Goal: Task Accomplishment & Management: Complete application form

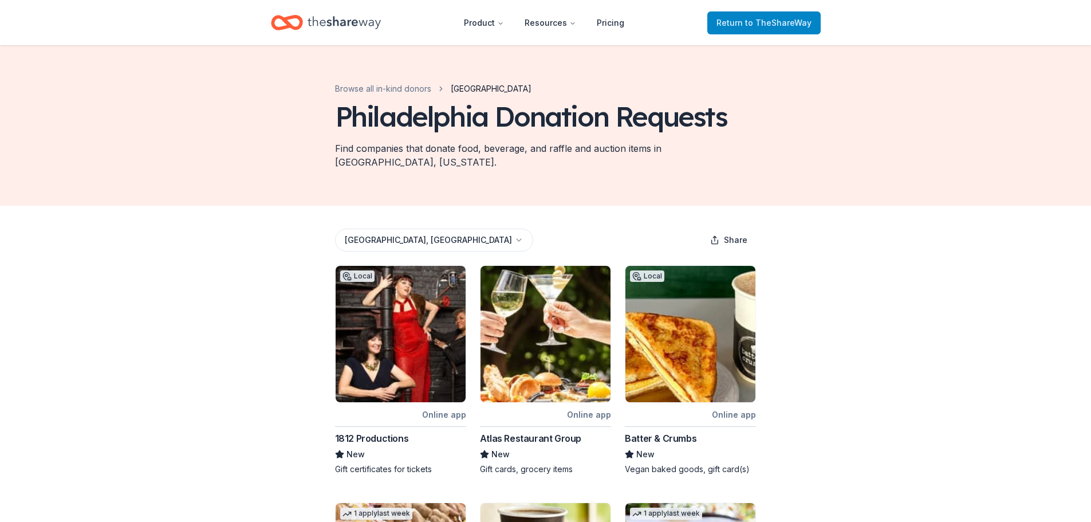
click at [775, 18] on span "to TheShareWay" at bounding box center [778, 23] width 66 height 10
click at [343, 26] on icon "Home" at bounding box center [343, 22] width 73 height 13
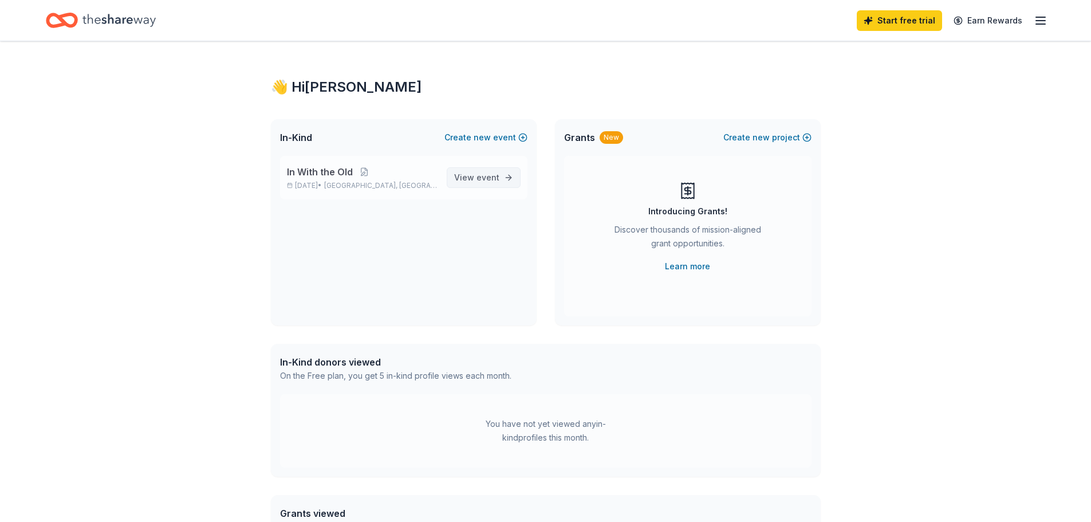
click at [497, 175] on span "event" at bounding box center [487, 177] width 23 height 10
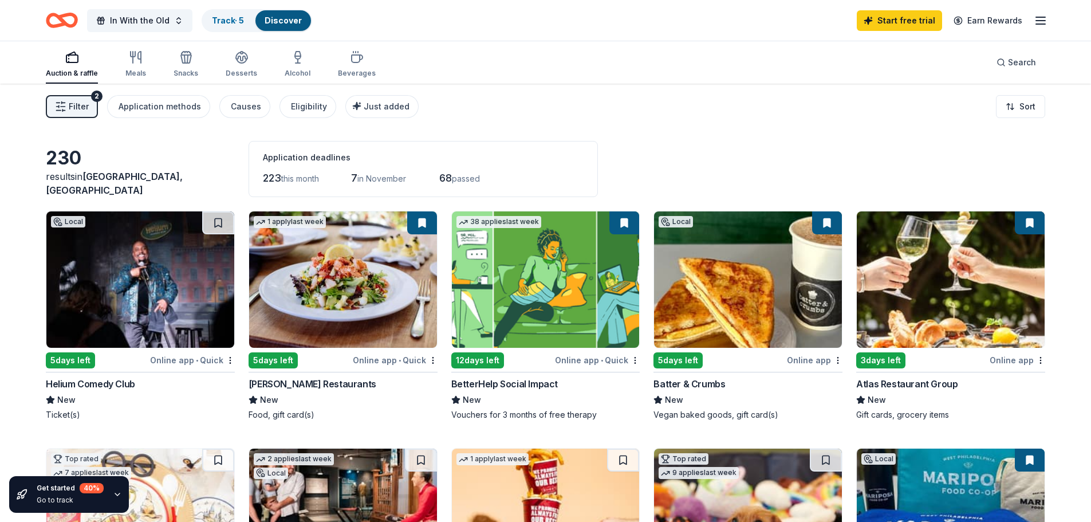
click at [74, 111] on span "Filter" at bounding box center [79, 107] width 20 height 14
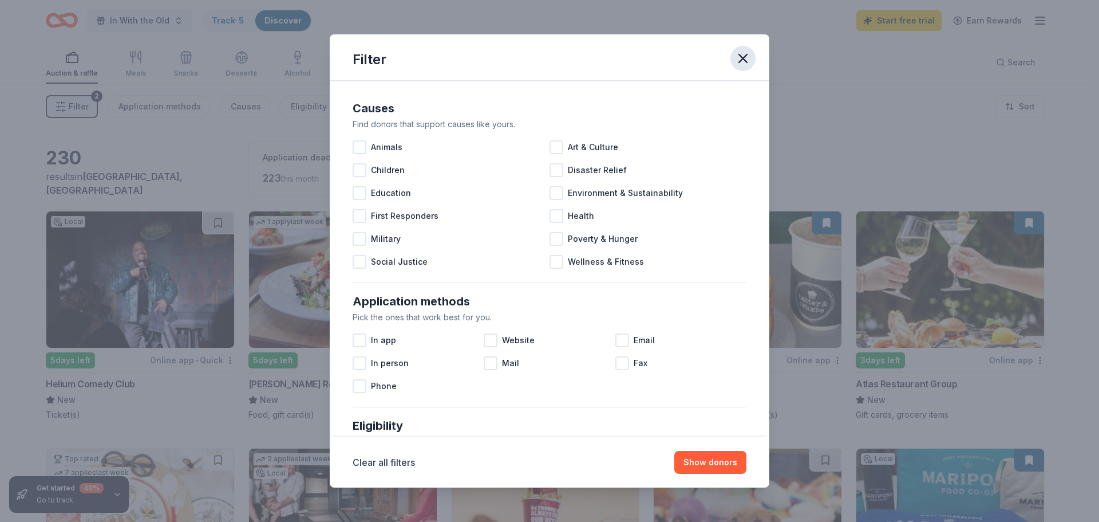
click at [733, 61] on button "button" at bounding box center [743, 58] width 25 height 25
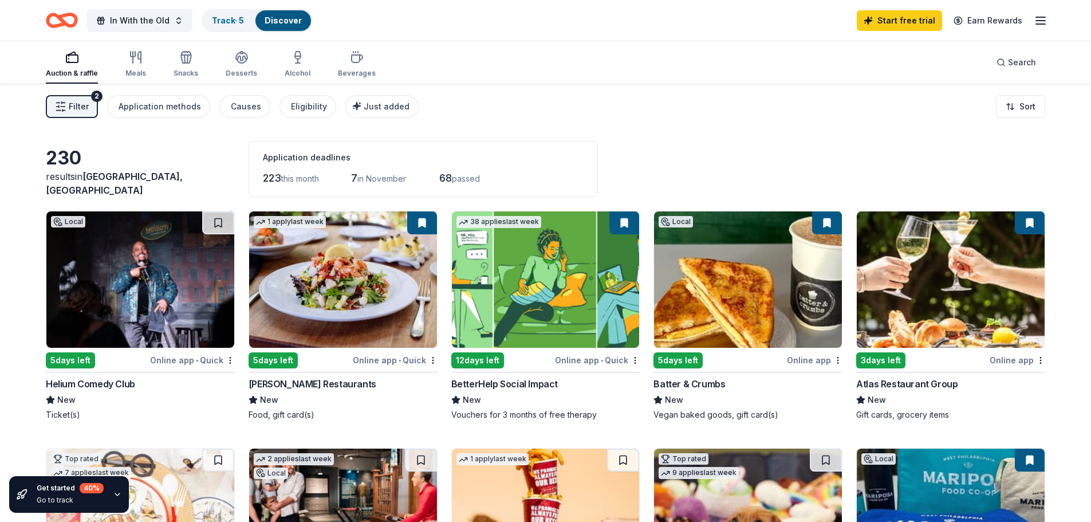
click at [121, 289] on img at bounding box center [140, 279] width 188 height 136
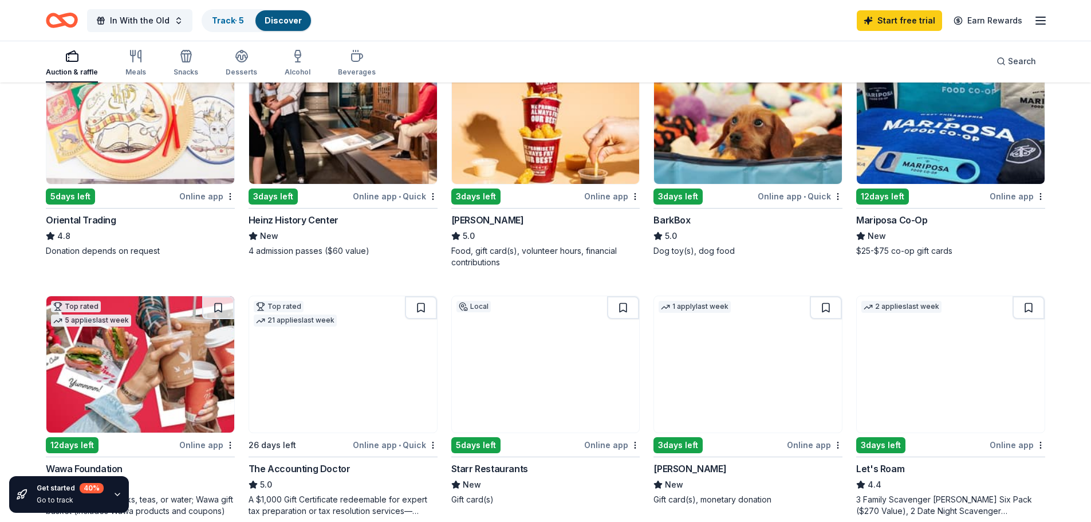
scroll to position [458, 0]
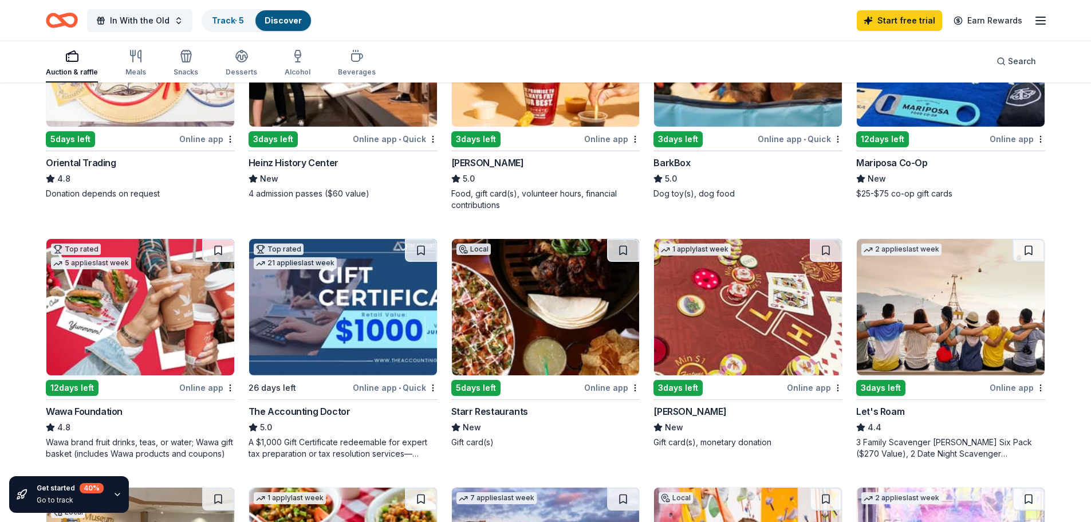
click at [547, 323] on img at bounding box center [546, 307] width 188 height 136
click at [874, 109] on img at bounding box center [951, 58] width 188 height 136
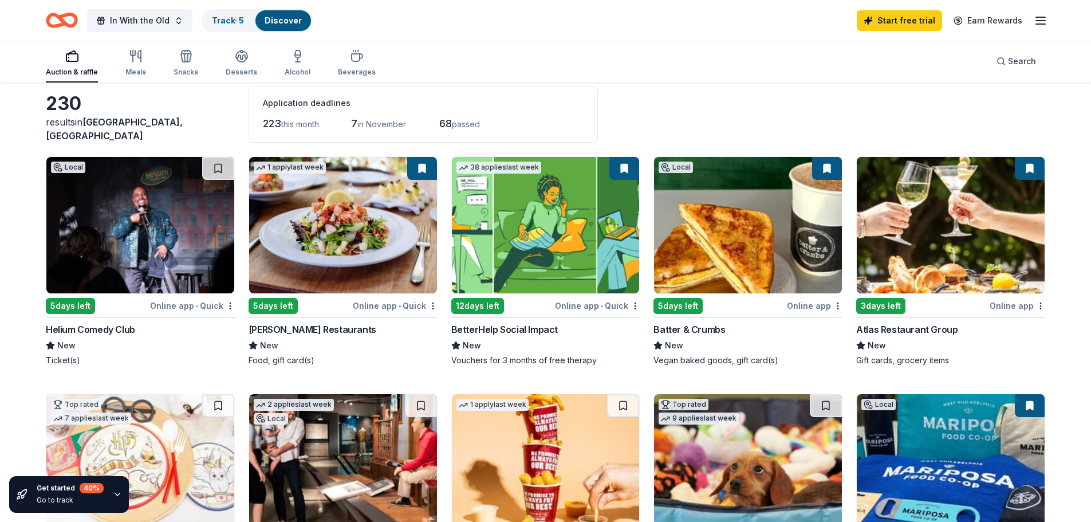
scroll to position [0, 0]
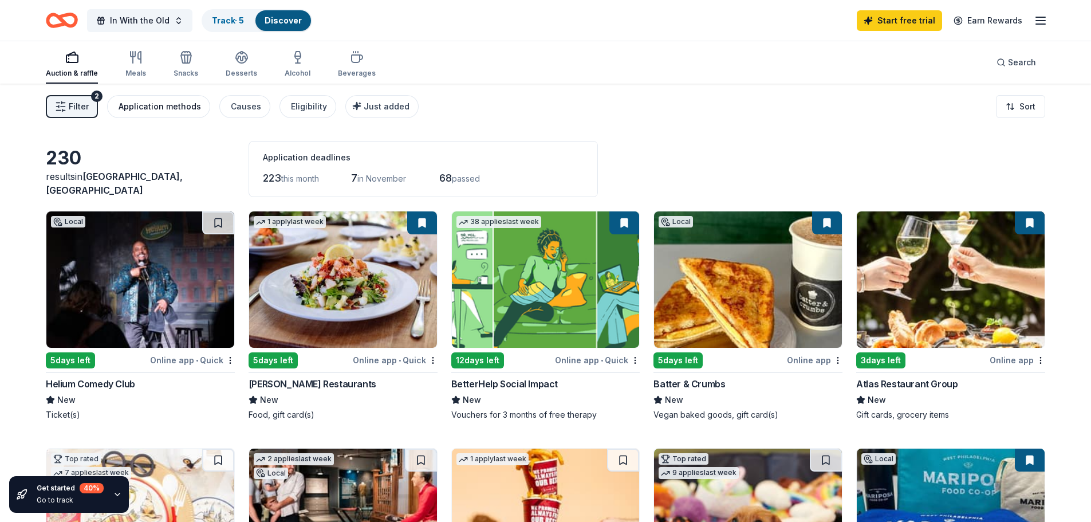
click at [175, 101] on div "Application methods" at bounding box center [160, 107] width 82 height 14
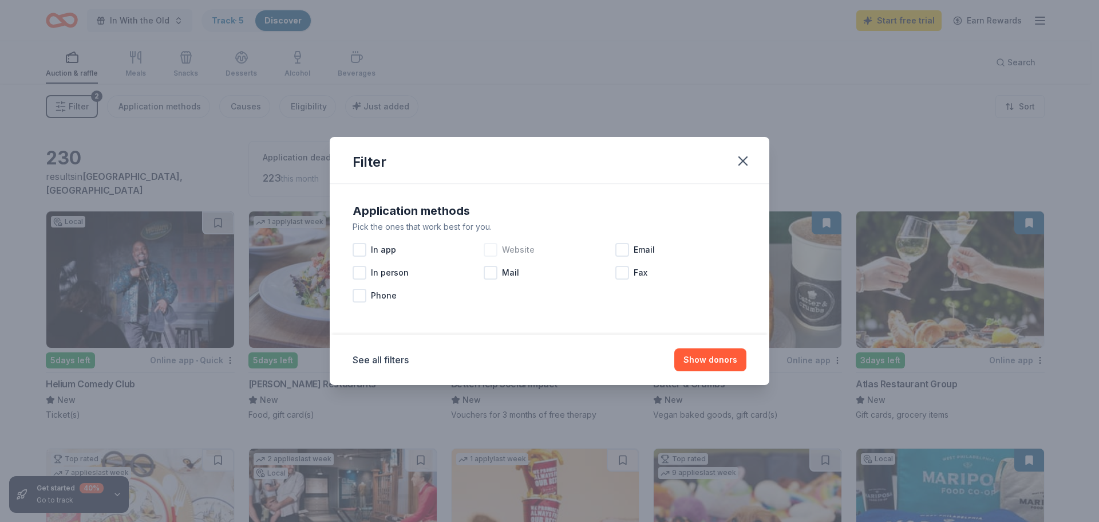
click at [495, 254] on div at bounding box center [491, 250] width 14 height 14
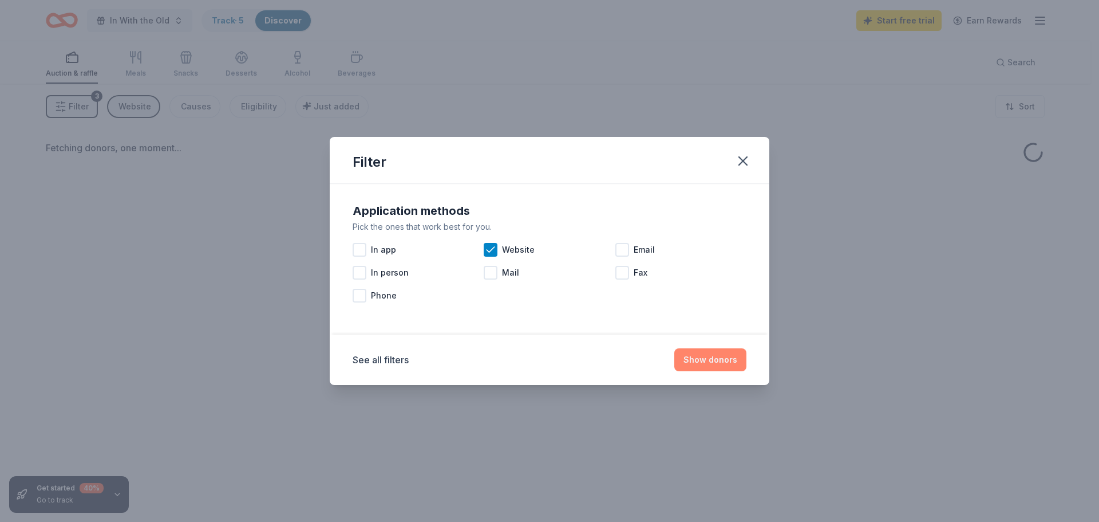
click at [708, 365] on button "Show donors" at bounding box center [710, 359] width 72 height 23
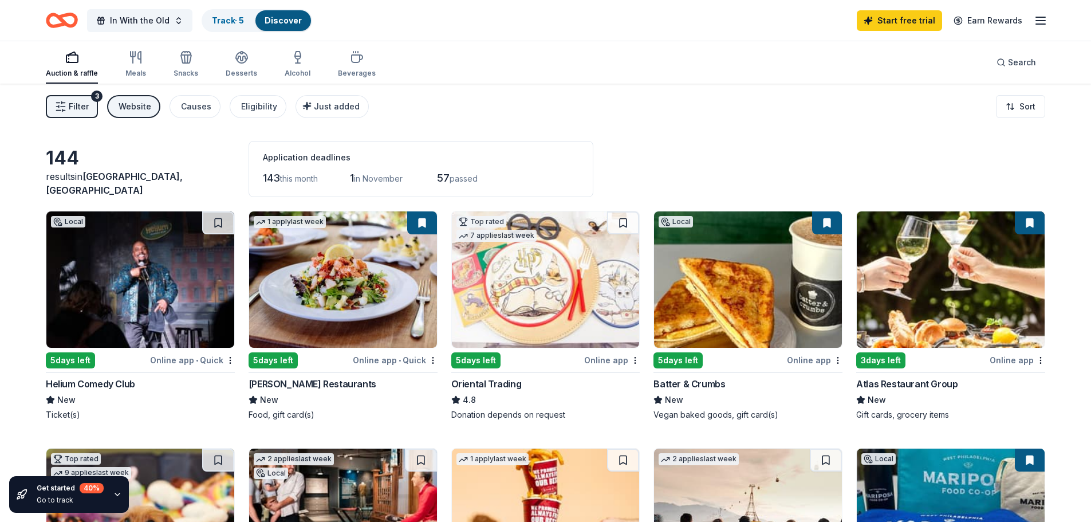
click at [70, 110] on span "Filter" at bounding box center [79, 107] width 20 height 14
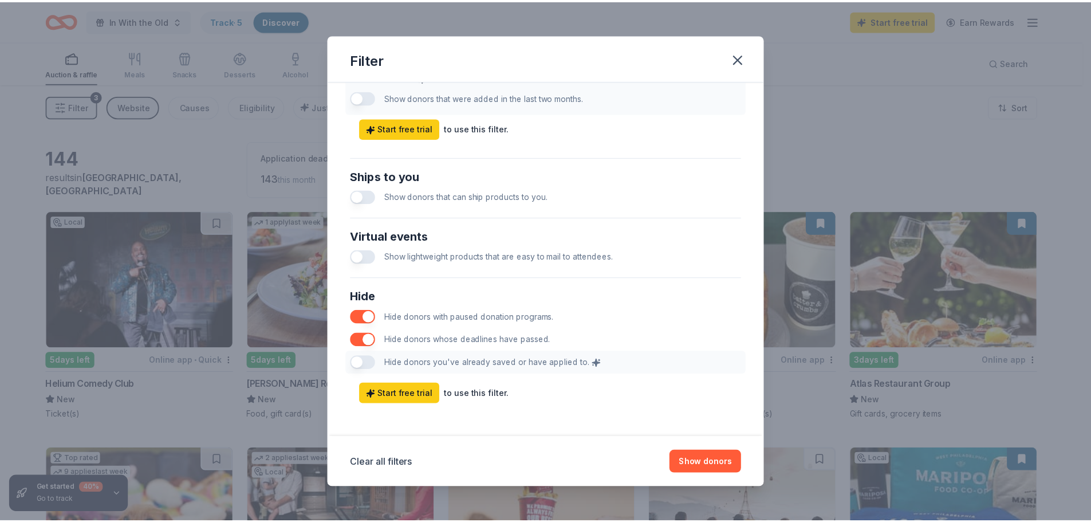
scroll to position [476, 0]
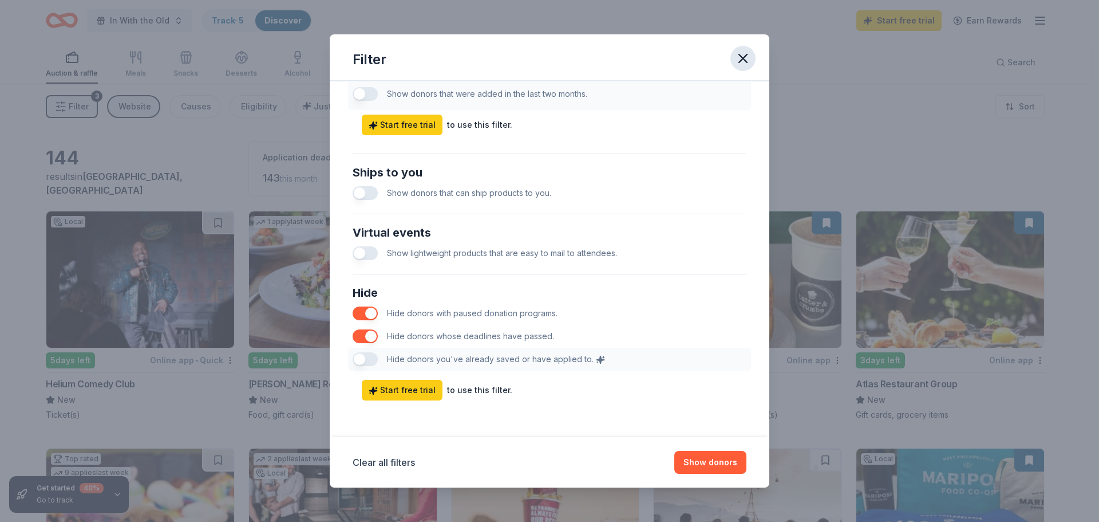
click at [741, 51] on icon "button" at bounding box center [743, 58] width 16 height 16
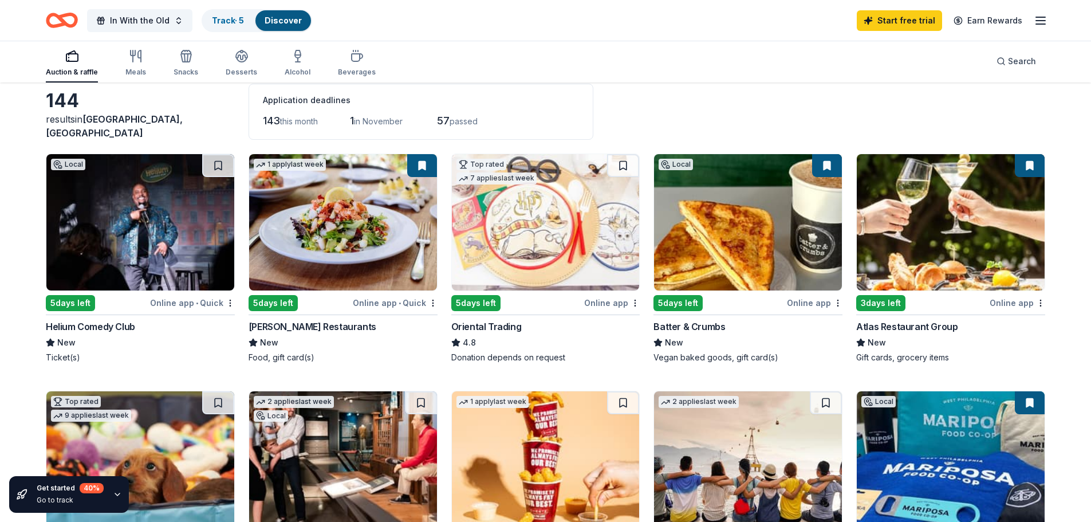
scroll to position [0, 0]
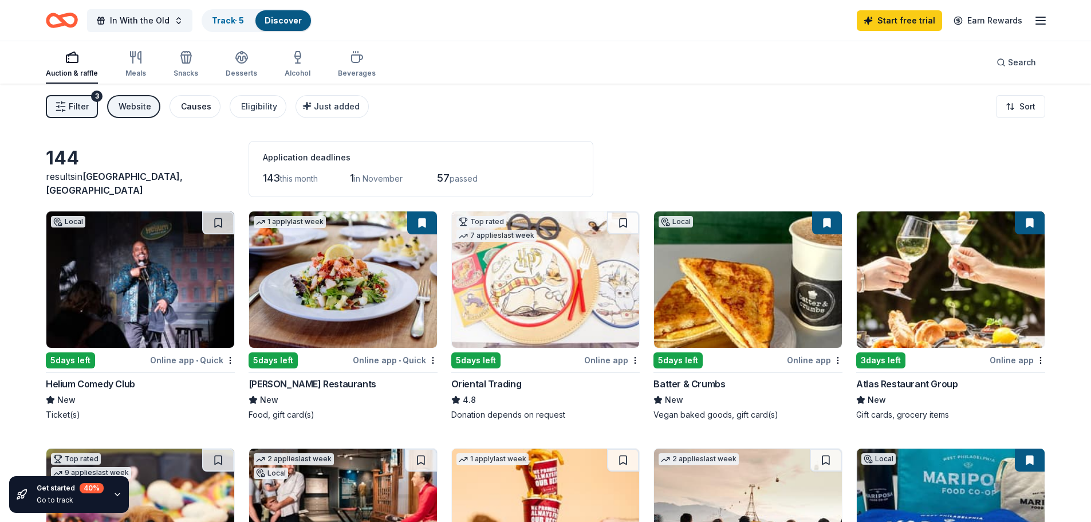
click at [173, 104] on button "Causes" at bounding box center [194, 106] width 51 height 23
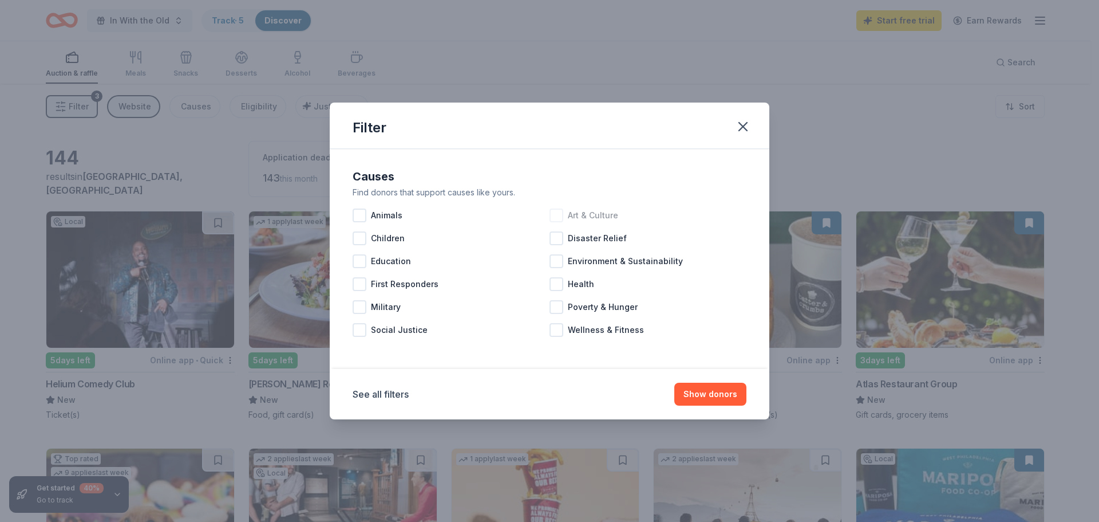
click at [560, 220] on div at bounding box center [557, 215] width 14 height 14
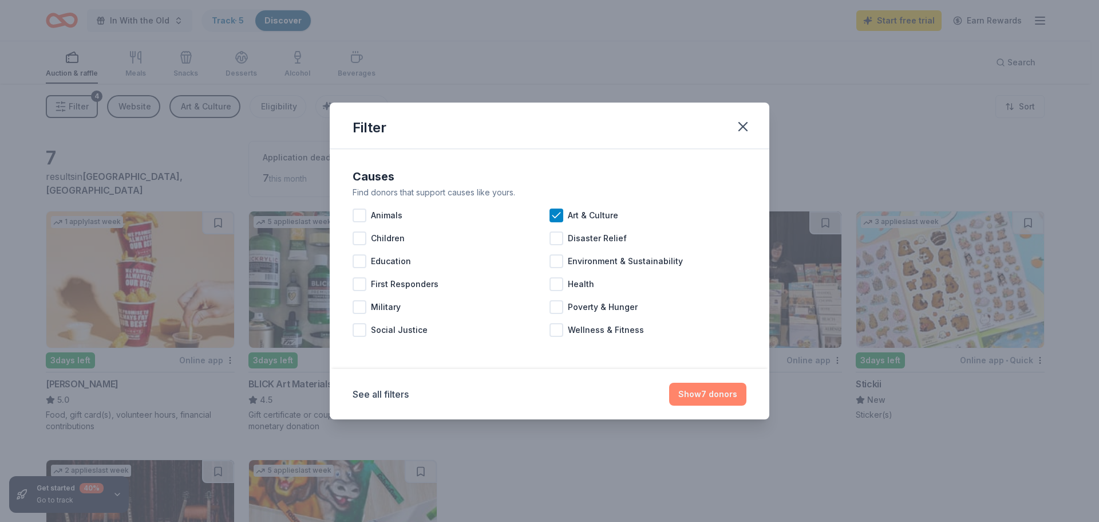
click at [714, 397] on button "Show 7 donors" at bounding box center [707, 393] width 77 height 23
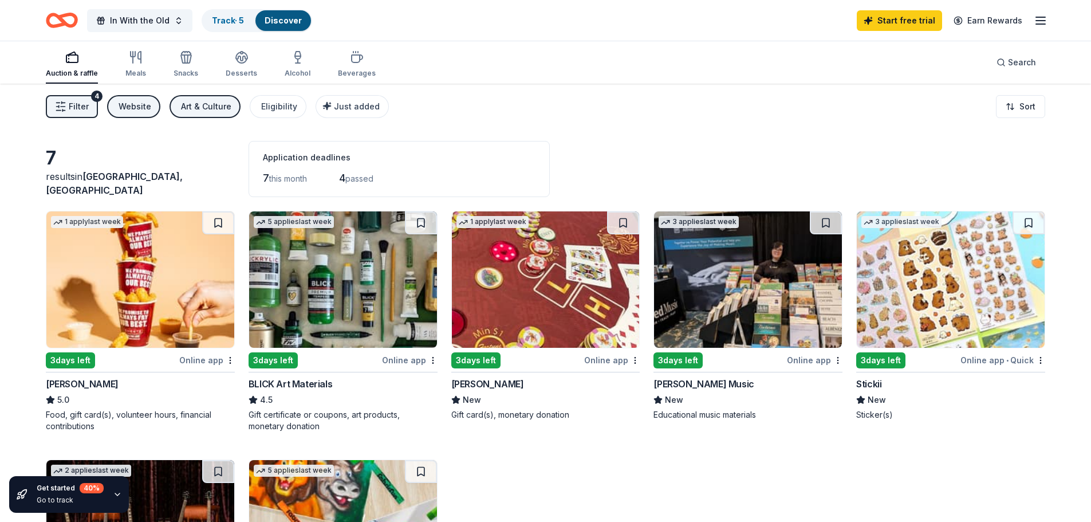
click at [204, 107] on div "Art & Culture" at bounding box center [206, 107] width 50 height 14
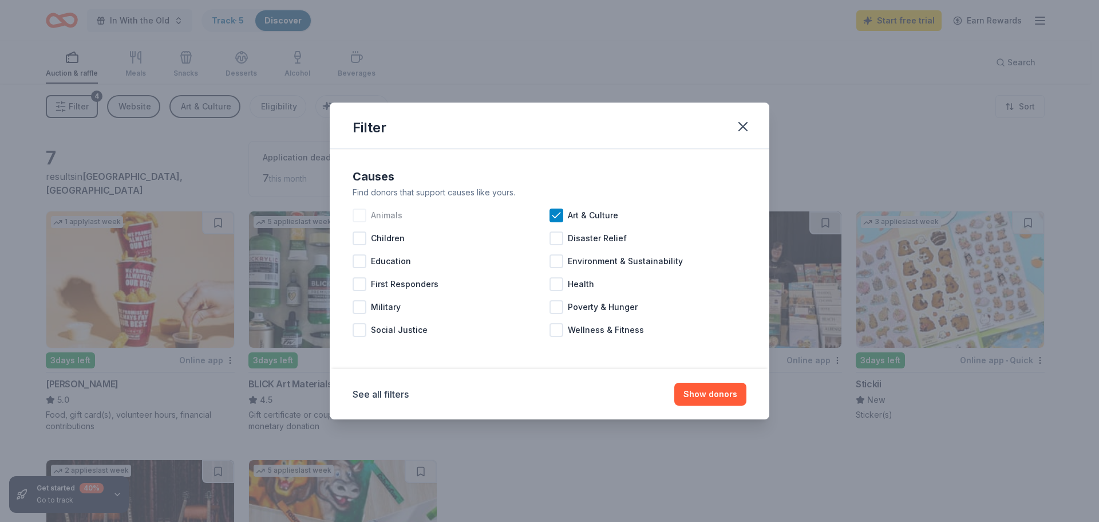
click at [548, 213] on div "Animals" at bounding box center [451, 215] width 197 height 23
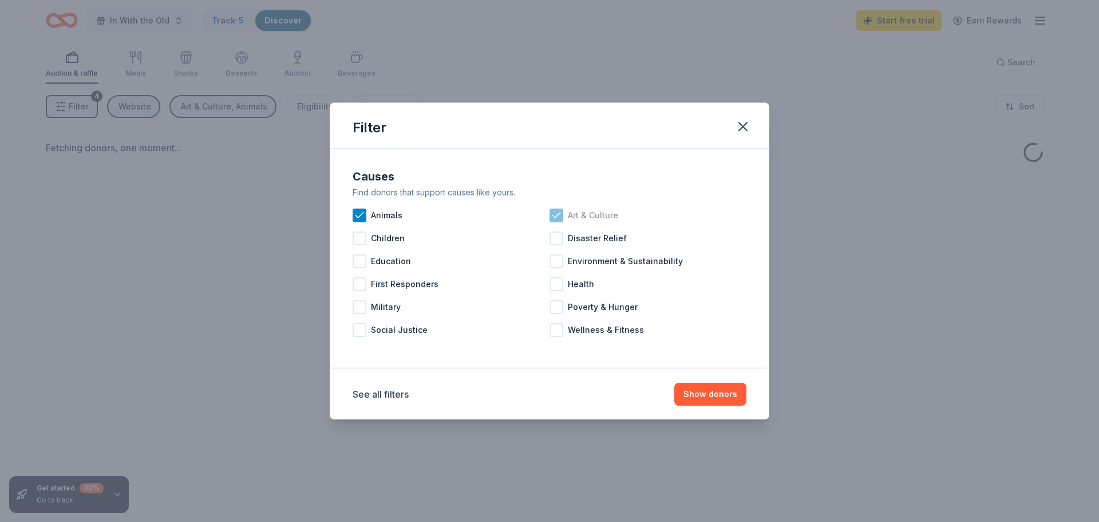
click at [554, 215] on icon at bounding box center [556, 215] width 11 height 11
click at [360, 219] on icon at bounding box center [359, 215] width 11 height 11
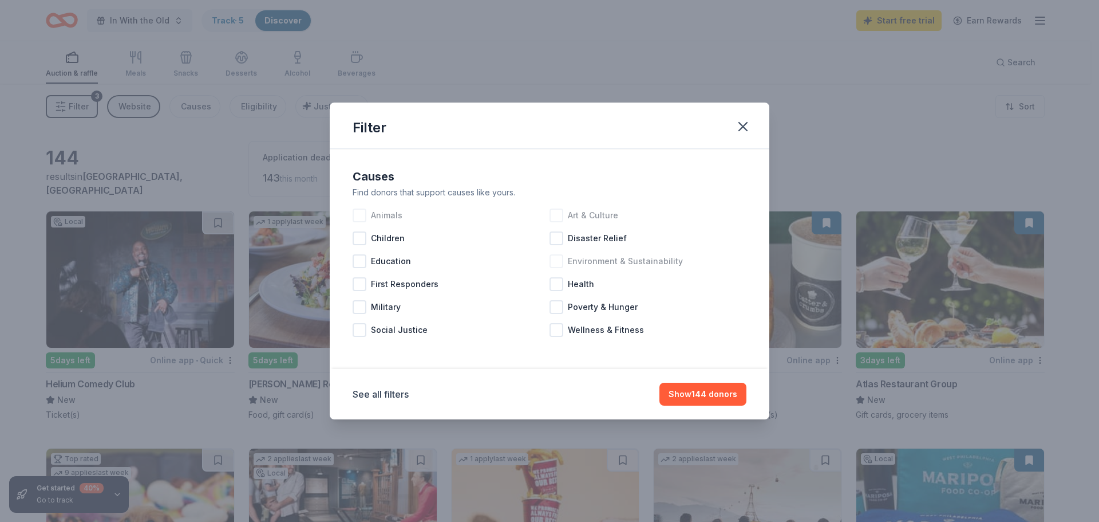
click at [556, 263] on div at bounding box center [557, 261] width 14 height 14
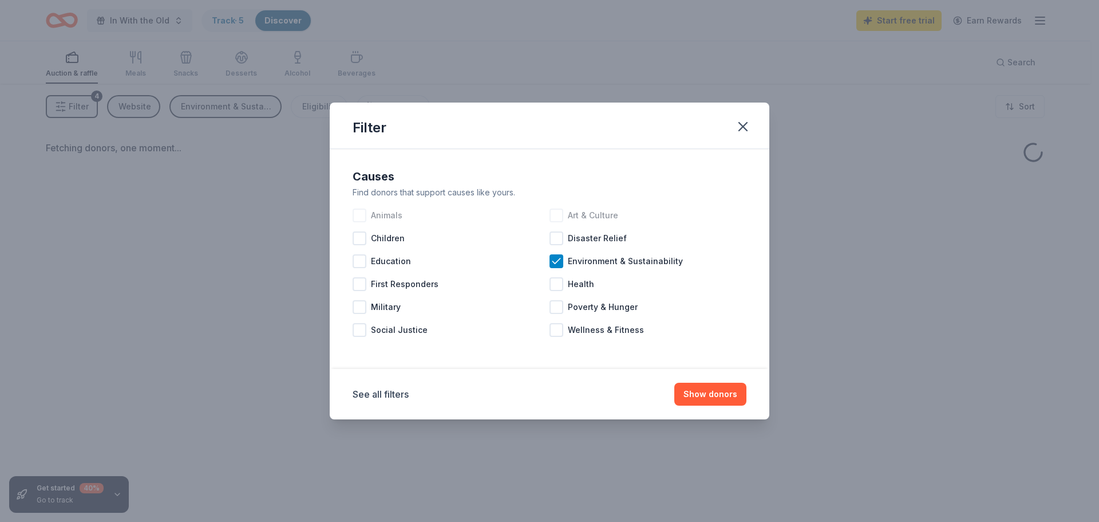
click at [691, 395] on button "Show donors" at bounding box center [710, 393] width 72 height 23
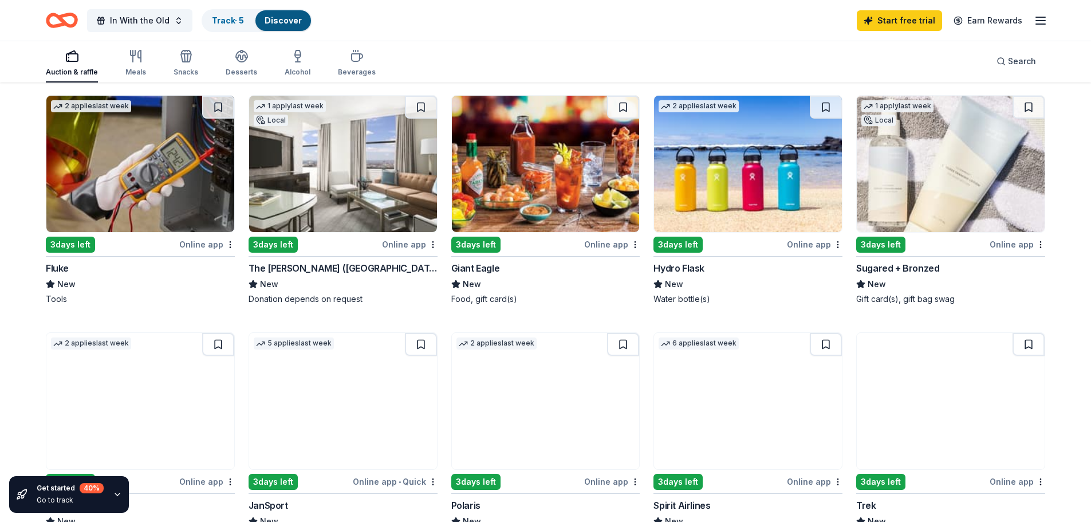
scroll to position [344, 0]
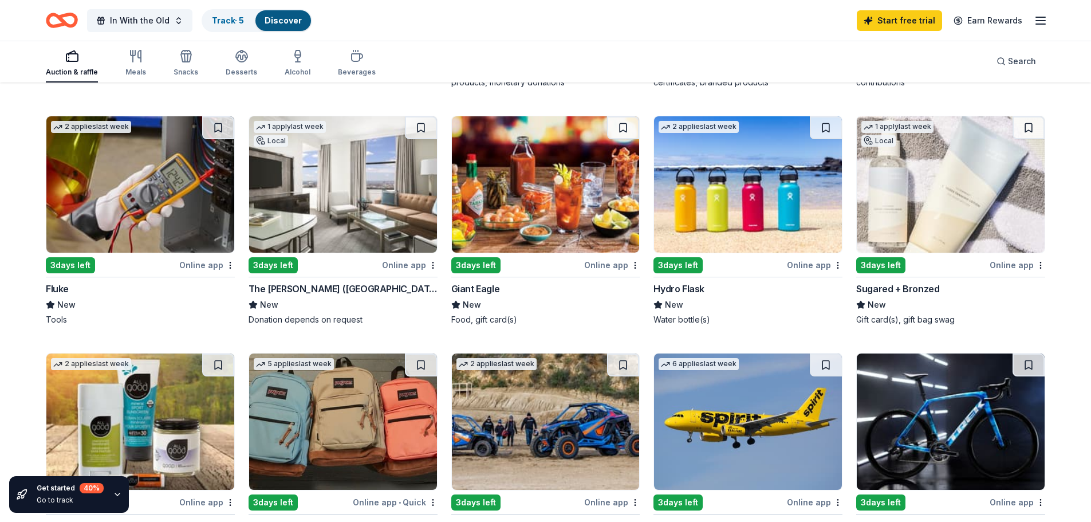
click at [903, 214] on img at bounding box center [951, 184] width 188 height 136
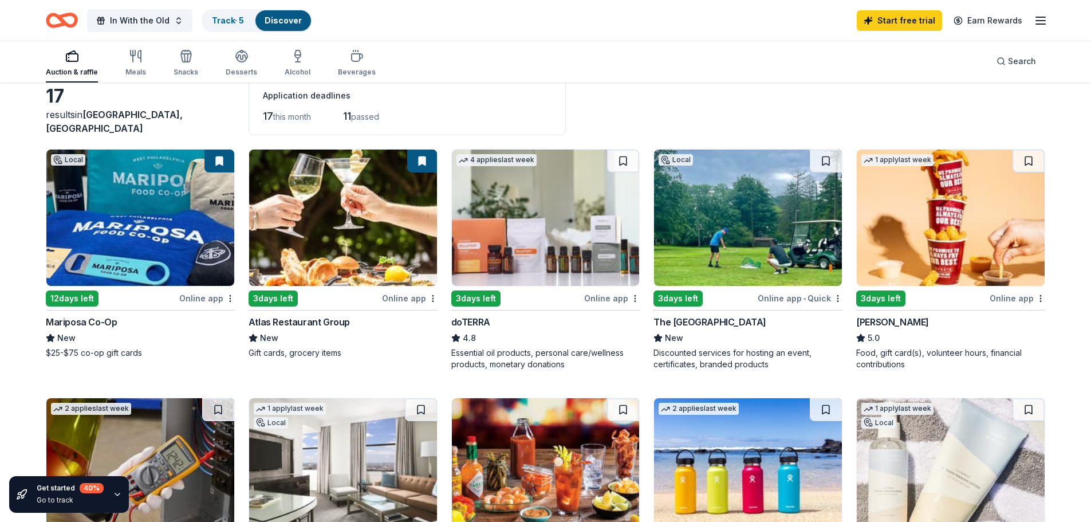
scroll to position [0, 0]
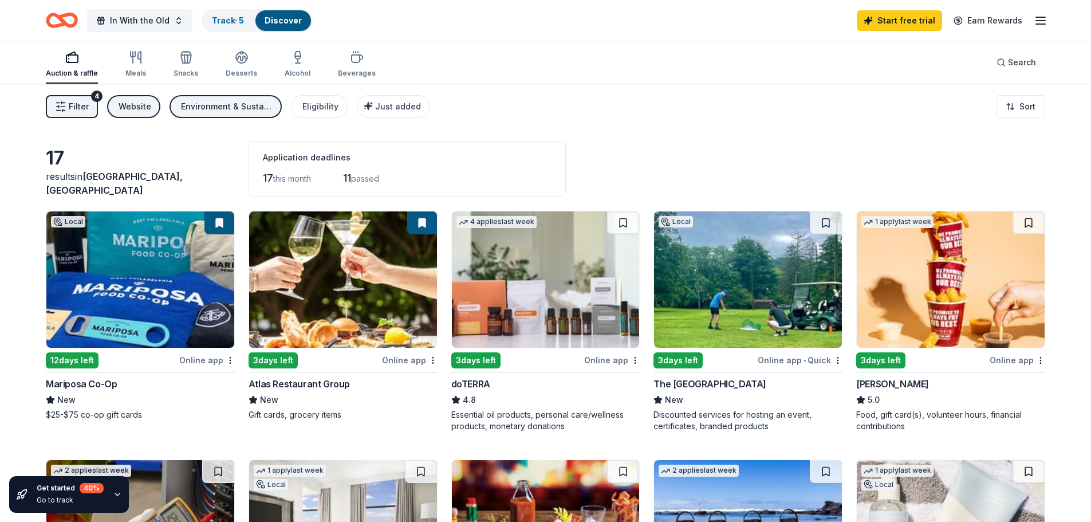
click at [250, 113] on button "Environment & Sustainability" at bounding box center [225, 106] width 112 height 23
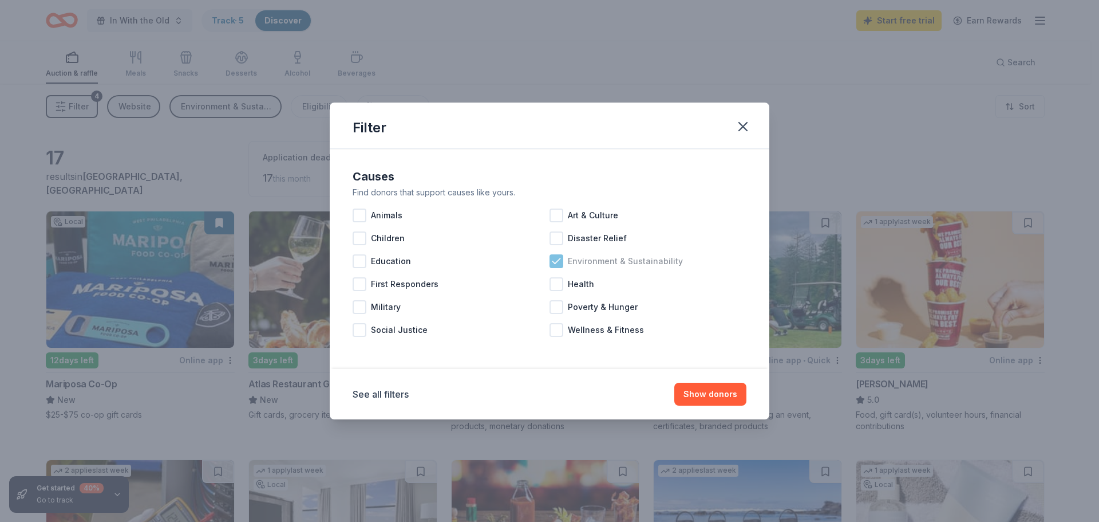
click at [554, 259] on icon at bounding box center [556, 260] width 11 height 11
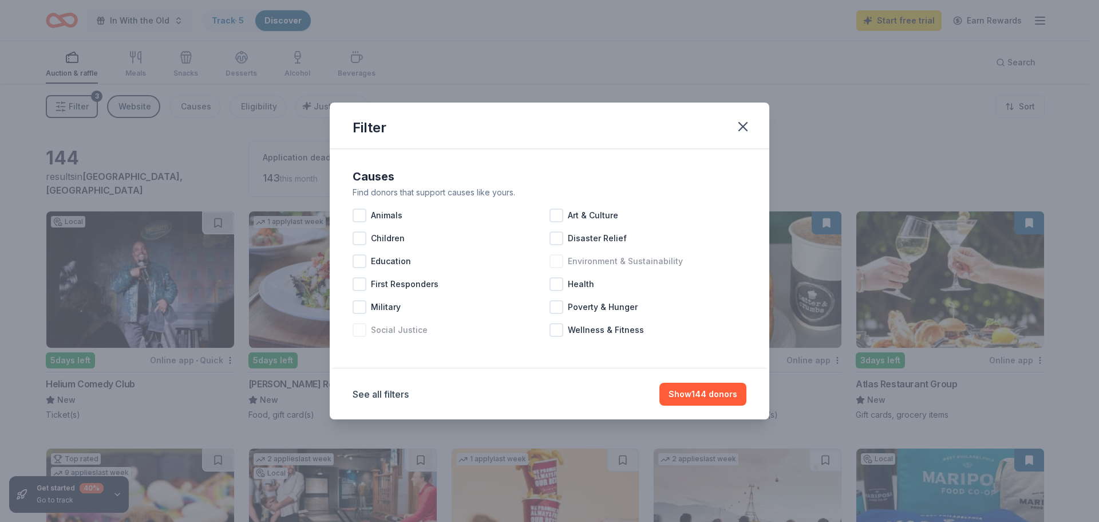
click at [364, 329] on div at bounding box center [360, 330] width 14 height 14
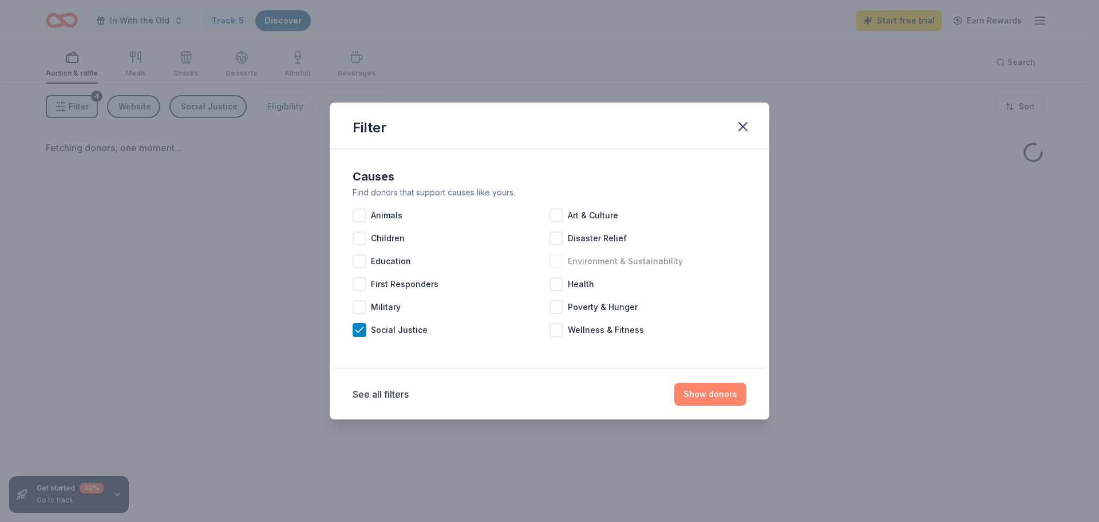
click at [713, 388] on button "Show donors" at bounding box center [710, 393] width 72 height 23
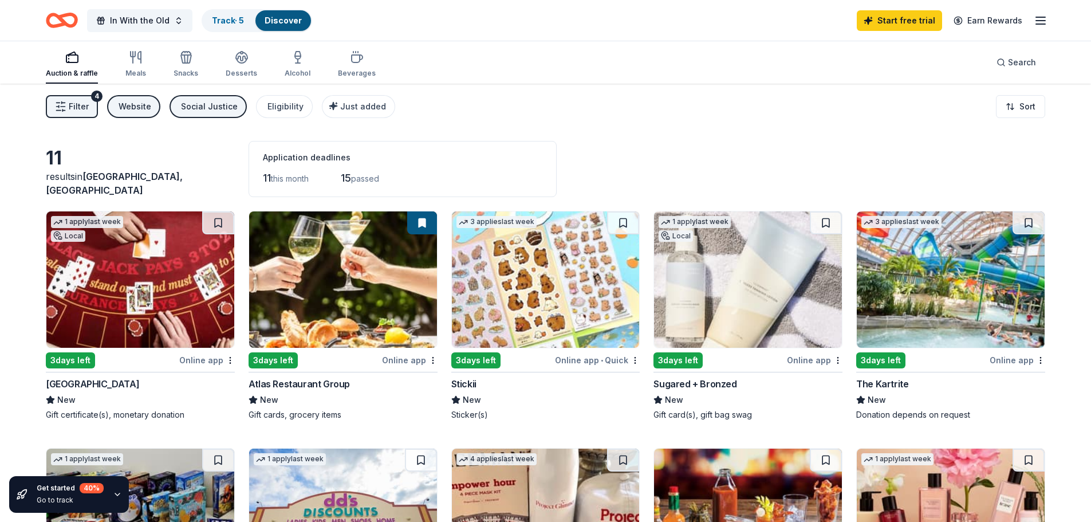
click at [181, 105] on div "Social Justice" at bounding box center [209, 107] width 57 height 14
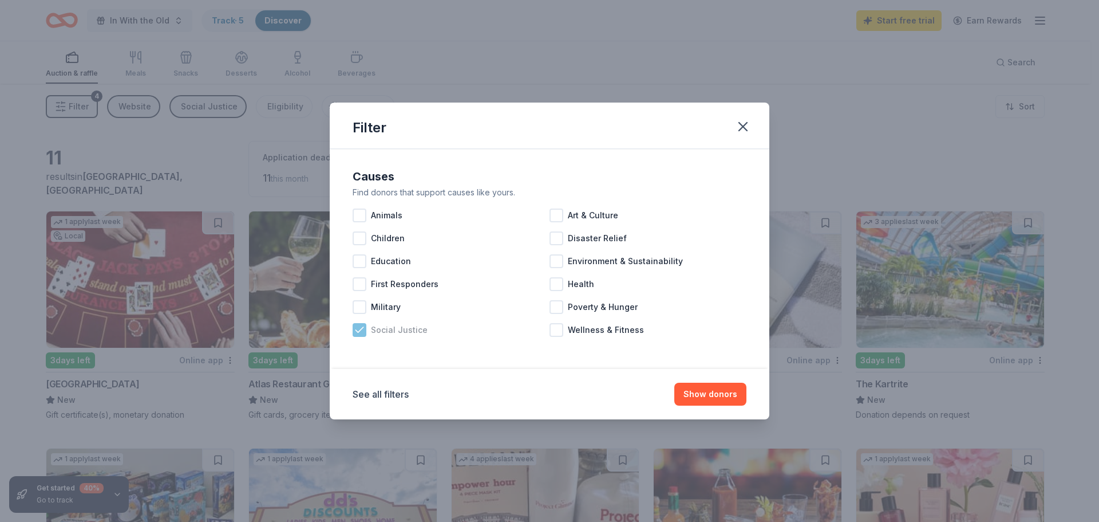
click at [358, 331] on icon at bounding box center [359, 329] width 11 height 11
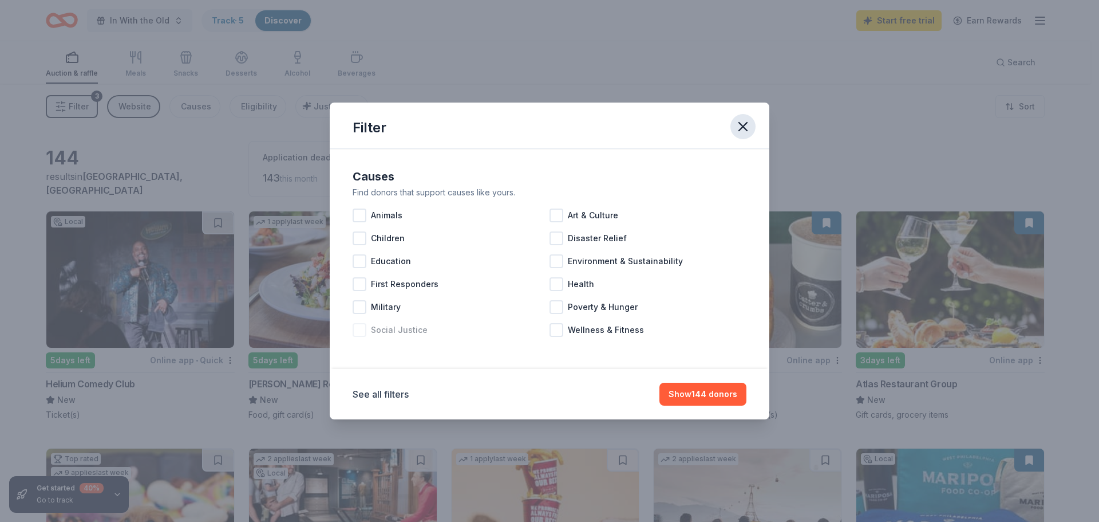
click at [747, 121] on icon "button" at bounding box center [743, 127] width 16 height 16
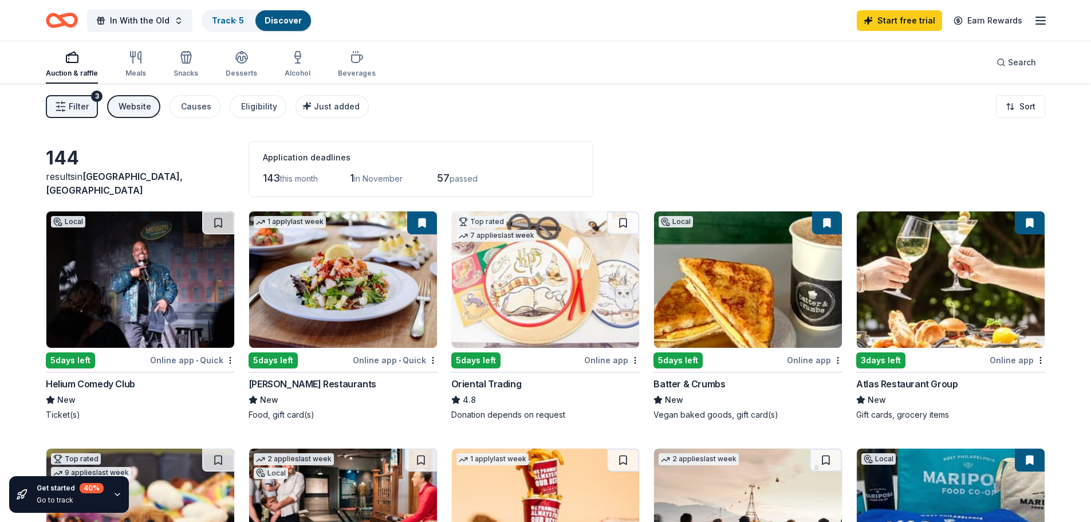
click at [129, 113] on div "Website" at bounding box center [135, 107] width 33 height 14
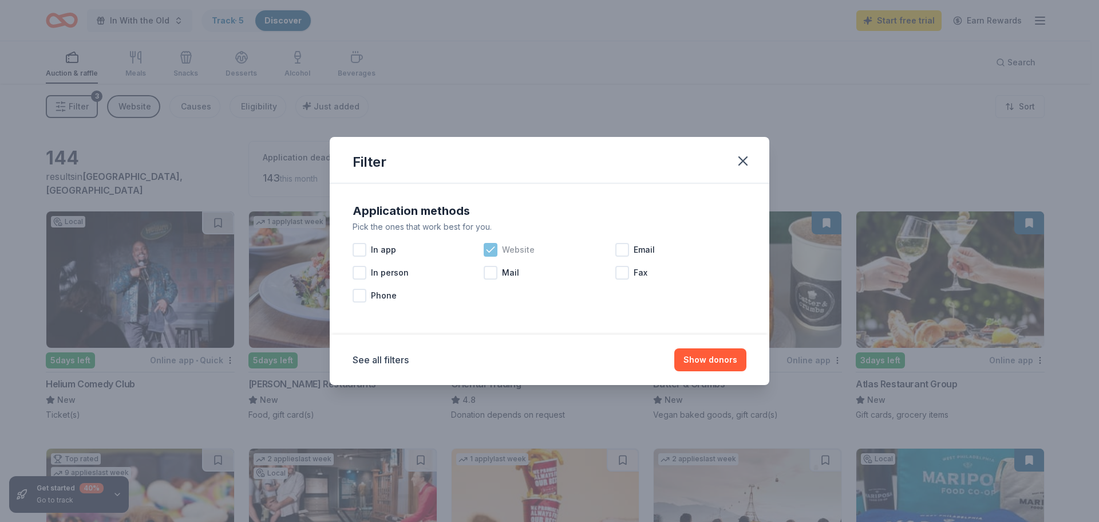
click at [487, 247] on icon at bounding box center [490, 249] width 11 height 11
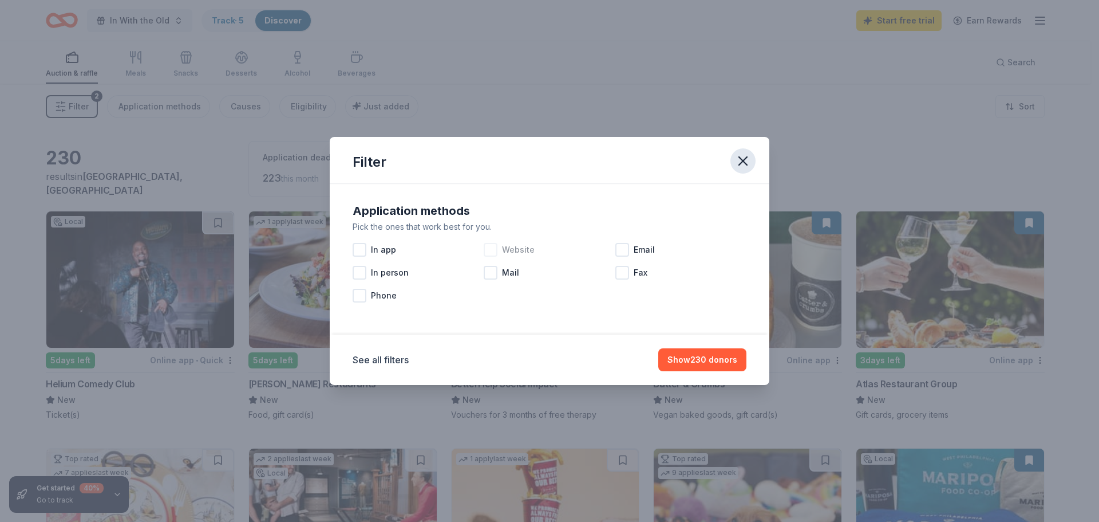
click at [742, 165] on icon "button" at bounding box center [743, 161] width 16 height 16
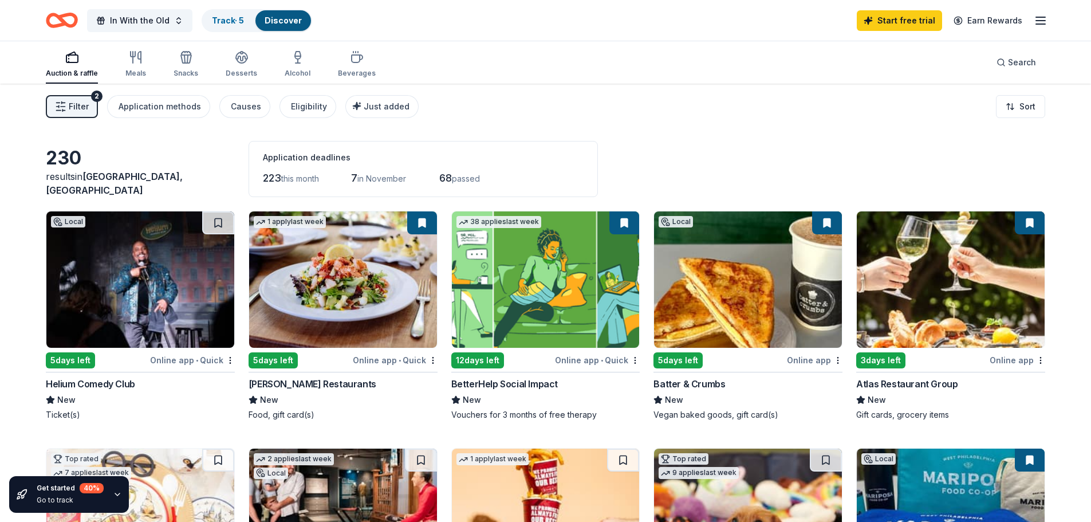
click at [74, 110] on span "Filter" at bounding box center [79, 107] width 20 height 14
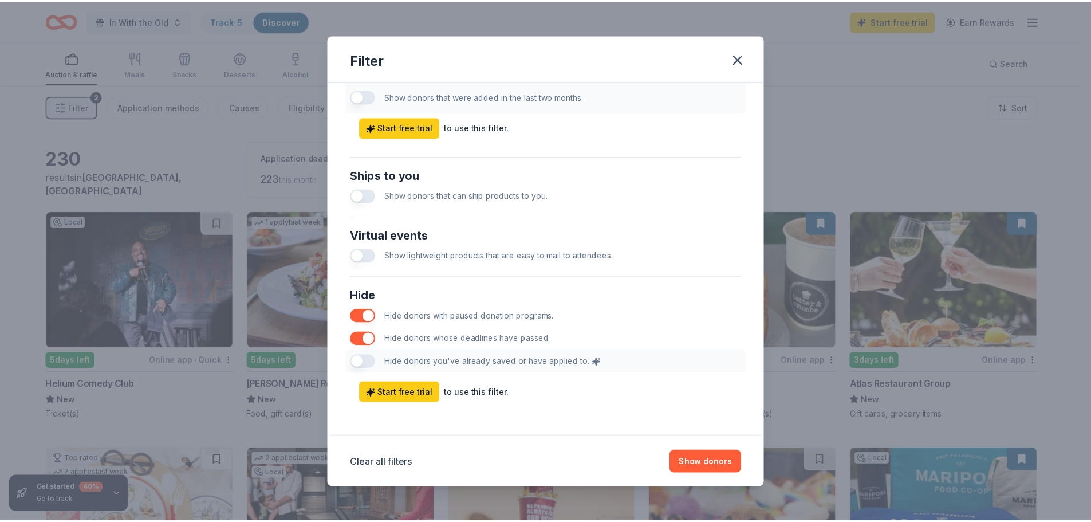
scroll to position [476, 0]
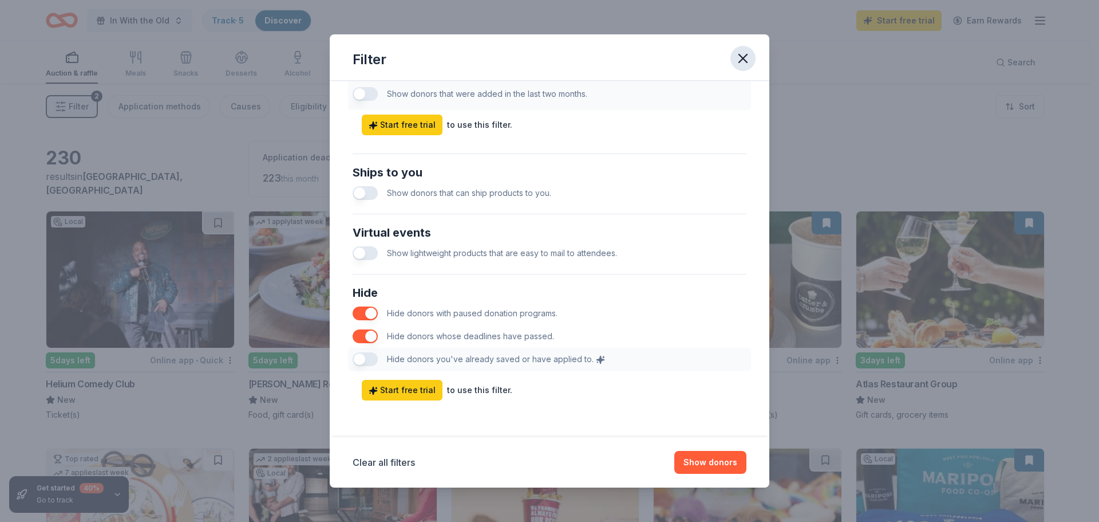
click at [744, 54] on icon "button" at bounding box center [743, 58] width 16 height 16
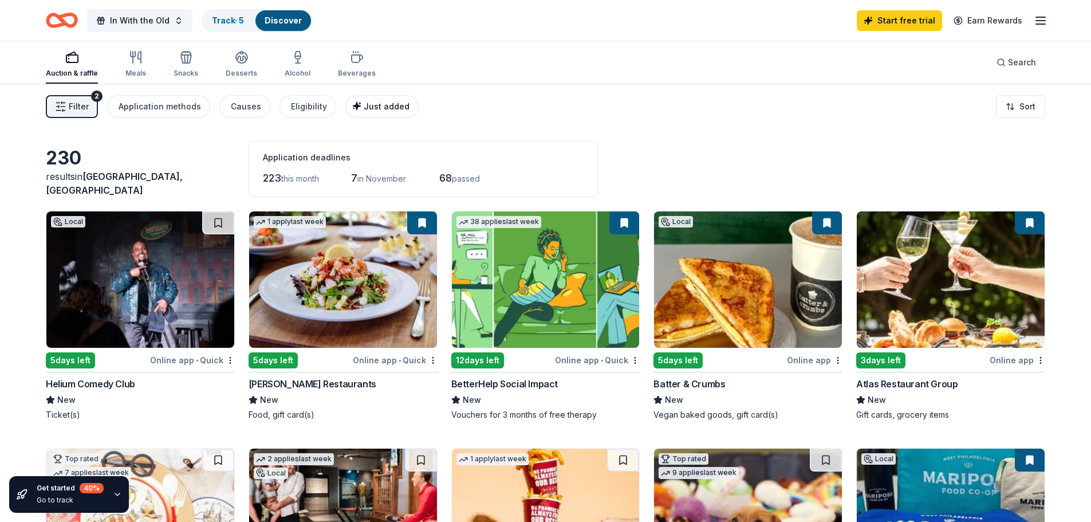
click at [382, 113] on div "Just added" at bounding box center [383, 107] width 53 height 14
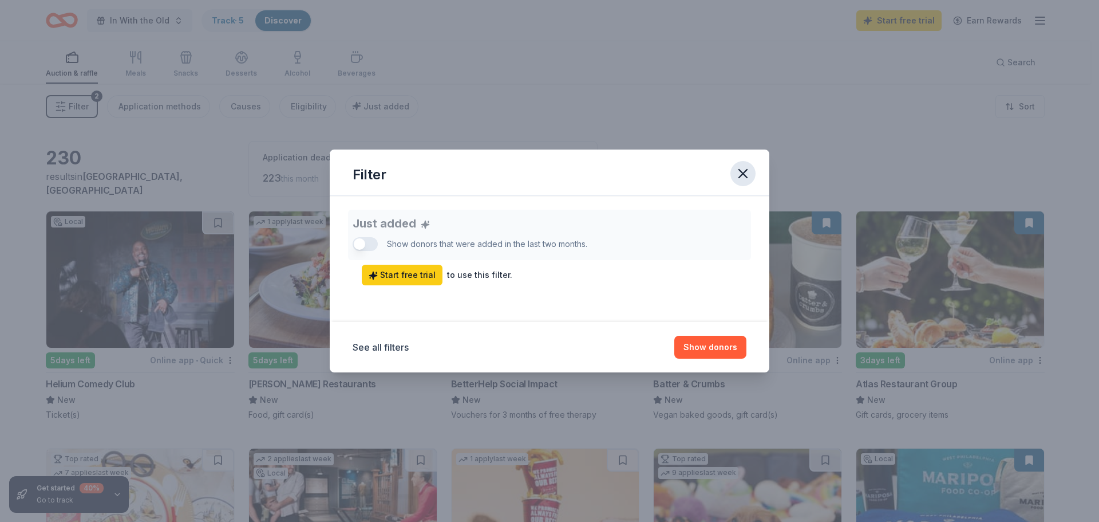
click at [739, 173] on icon "button" at bounding box center [743, 173] width 16 height 16
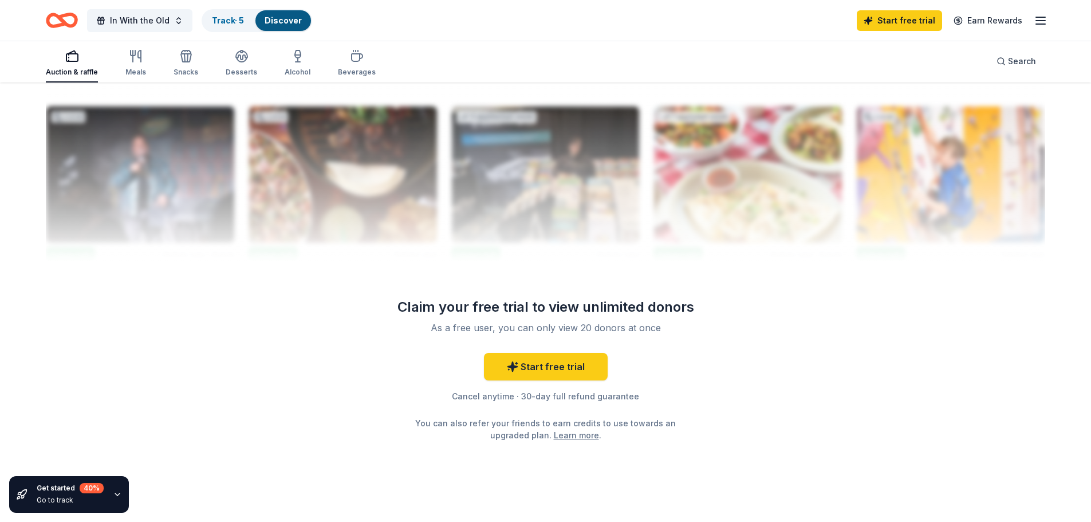
scroll to position [1119, 0]
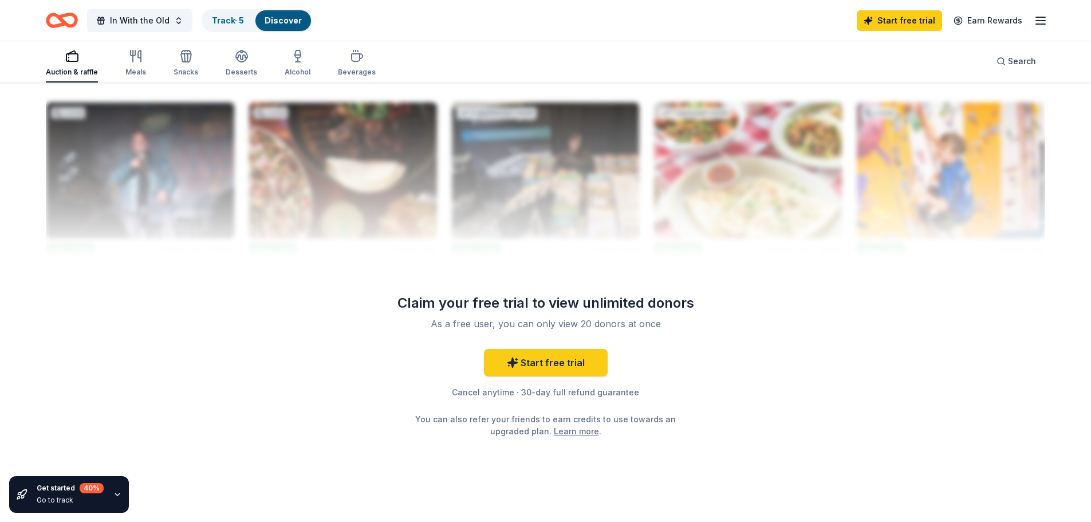
drag, startPoint x: 505, startPoint y: 369, endPoint x: 510, endPoint y: 354, distance: 15.8
click at [505, 369] on div "Start free trial Cancel anytime · 30-day full refund guarantee You can also ref…" at bounding box center [546, 393] width 330 height 88
click at [509, 365] on icon at bounding box center [508, 365] width 1 height 0
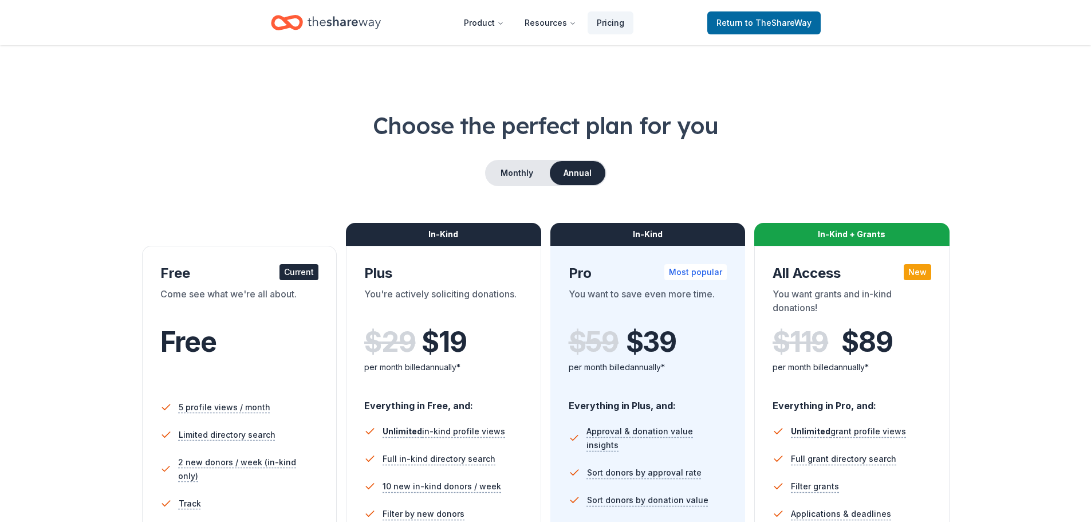
click at [261, 306] on div "Come see what we're all about." at bounding box center [239, 303] width 159 height 32
click at [204, 309] on div "Come see what we're all about." at bounding box center [239, 303] width 159 height 32
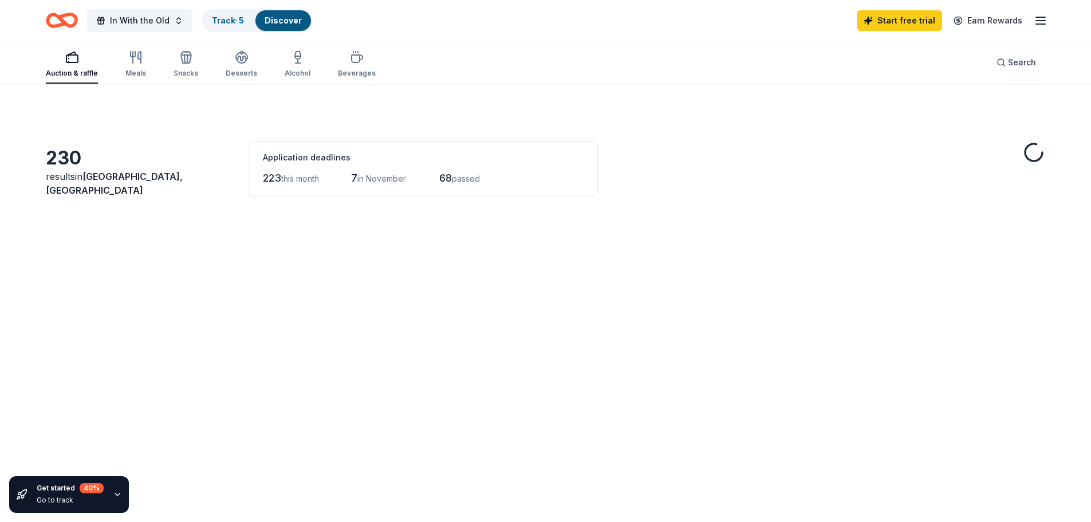
scroll to position [1119, 0]
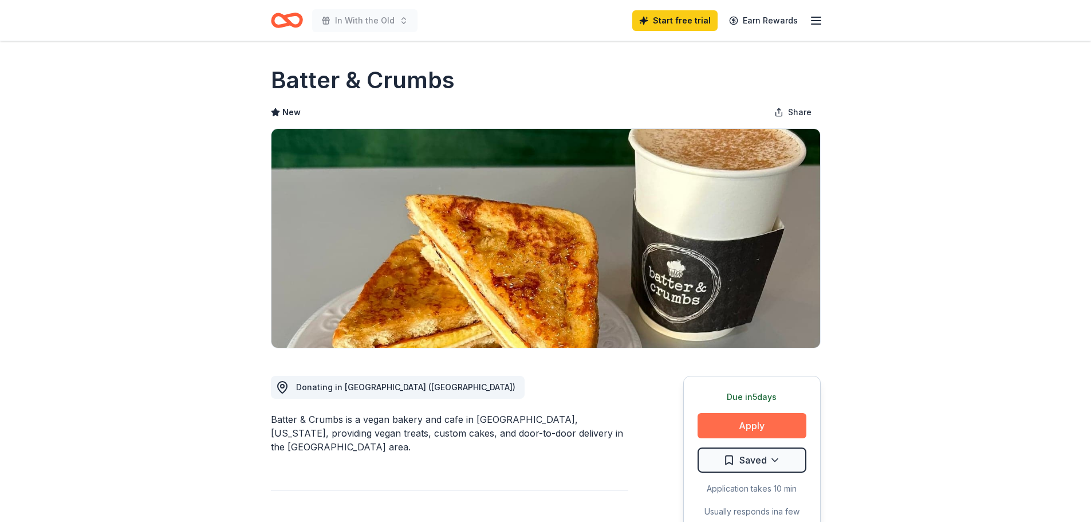
click at [737, 416] on button "Apply" at bounding box center [751, 425] width 109 height 25
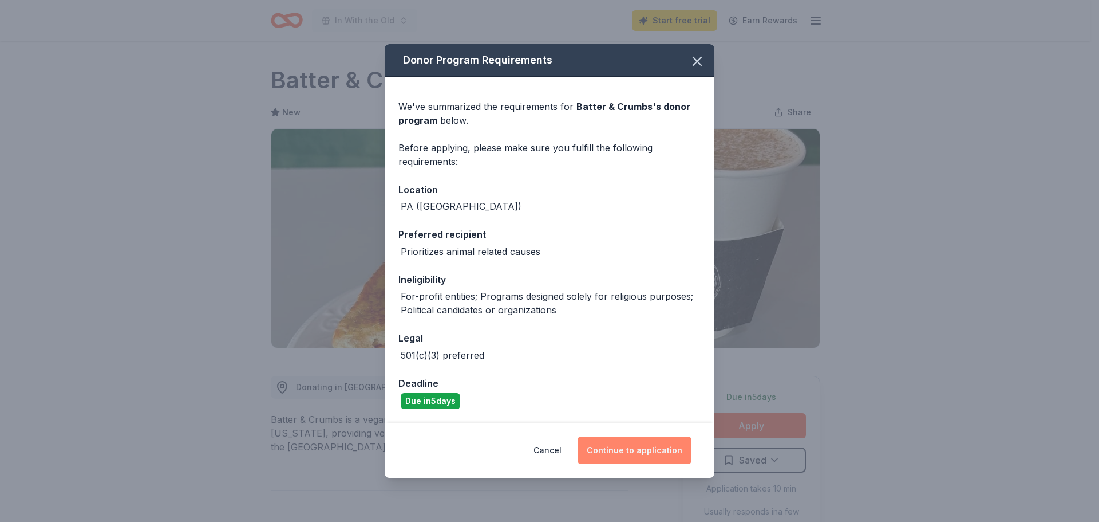
click at [626, 444] on button "Continue to application" at bounding box center [635, 449] width 114 height 27
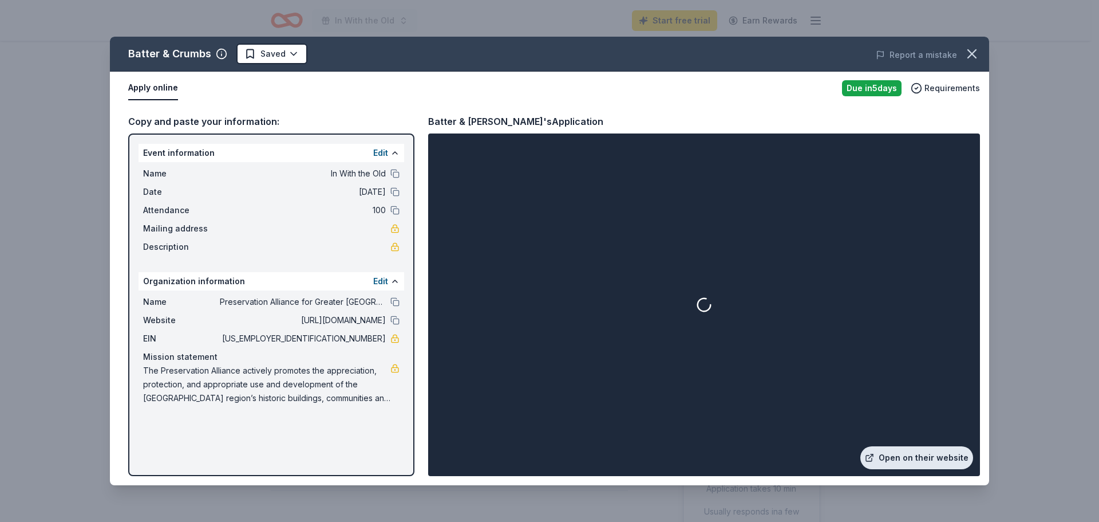
click at [910, 465] on link "Open on their website" at bounding box center [917, 457] width 113 height 23
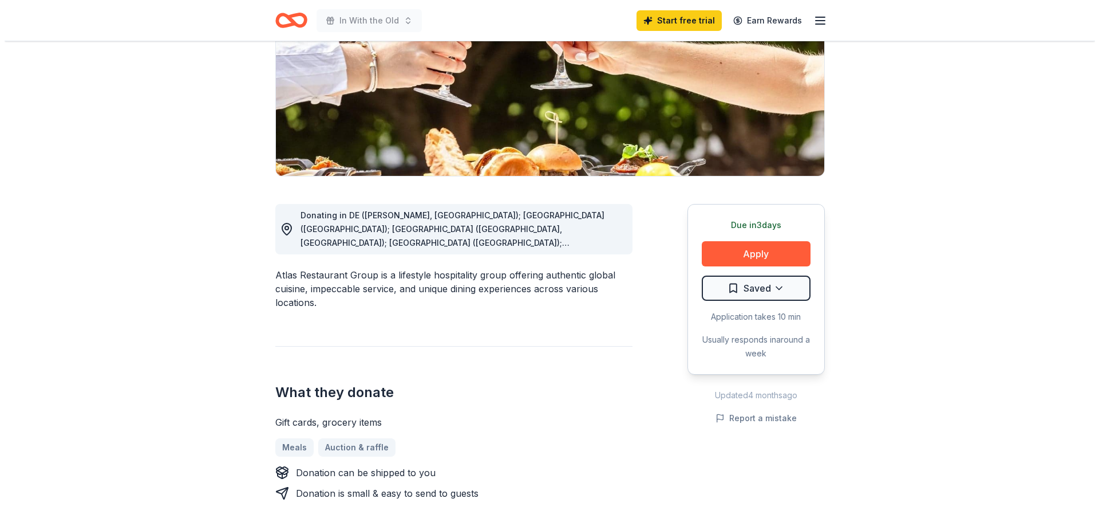
scroll to position [229, 0]
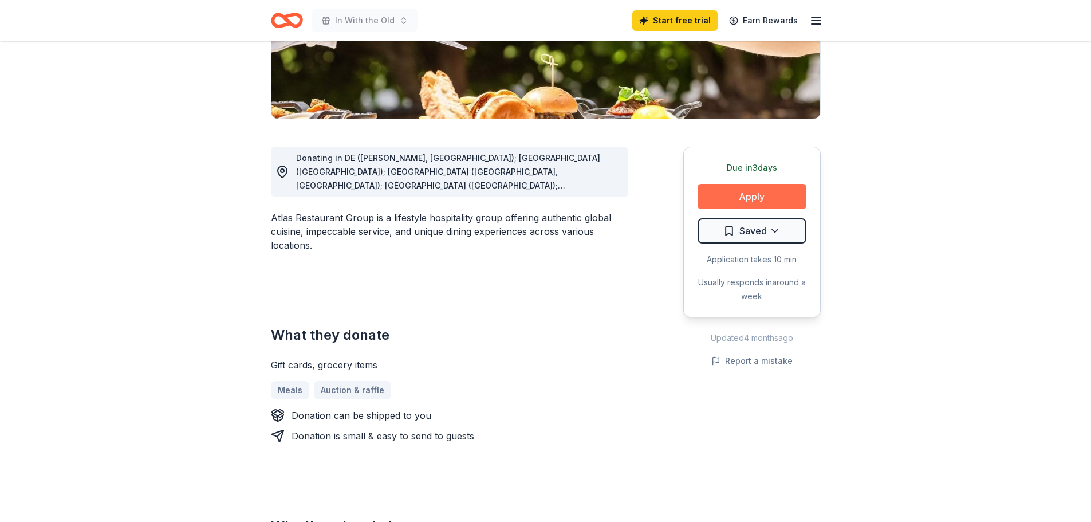
click at [733, 202] on button "Apply" at bounding box center [751, 196] width 109 height 25
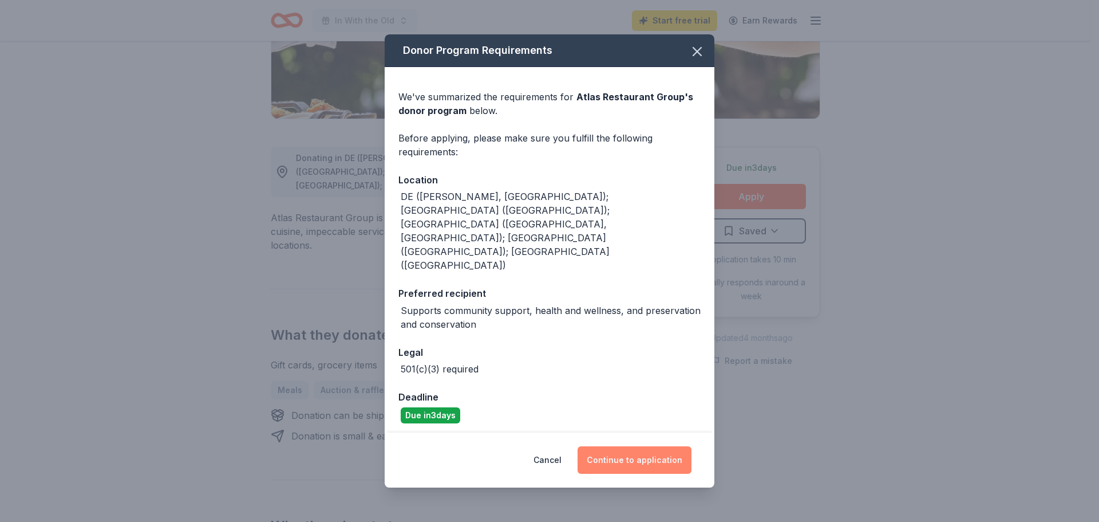
click at [622, 446] on button "Continue to application" at bounding box center [635, 459] width 114 height 27
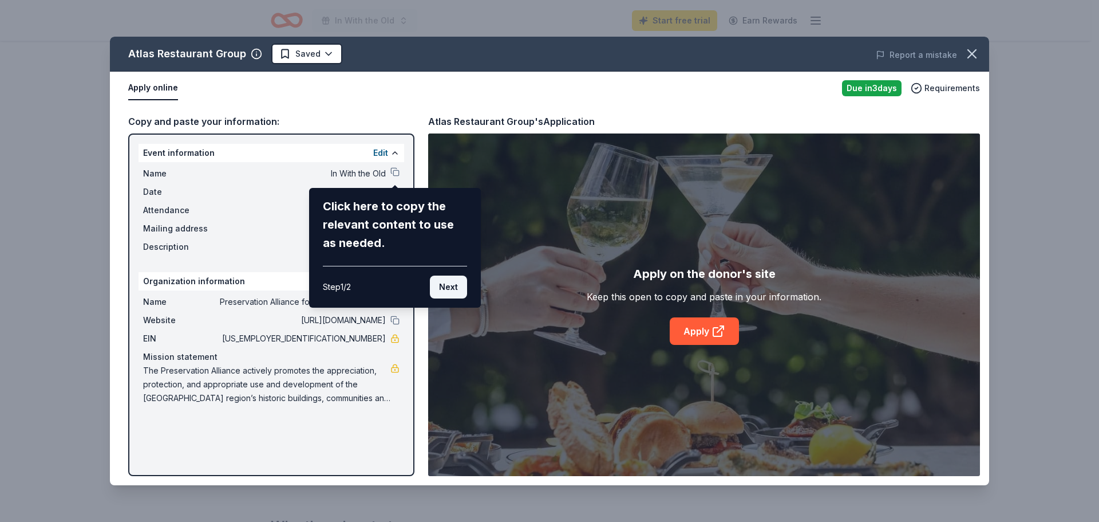
click at [445, 283] on button "Next" at bounding box center [448, 286] width 37 height 23
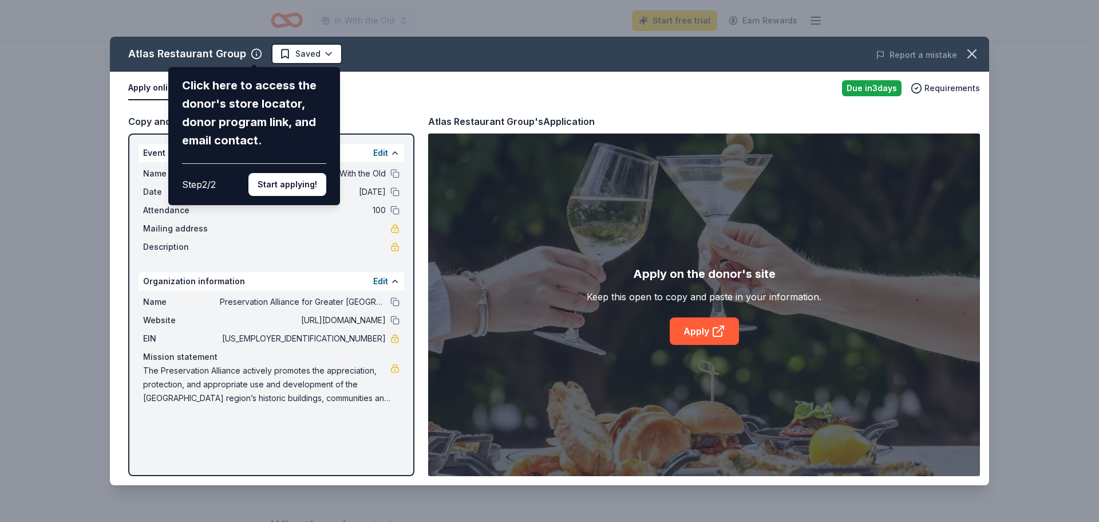
click at [220, 57] on div "Atlas Restaurant Group Click here to access the donor's store locator, donor pr…" at bounding box center [549, 261] width 879 height 448
click at [233, 52] on div "Atlas Restaurant Group Click here to access the donor's store locator, donor pr…" at bounding box center [549, 261] width 879 height 448
click at [281, 188] on button "Start applying!" at bounding box center [287, 184] width 78 height 23
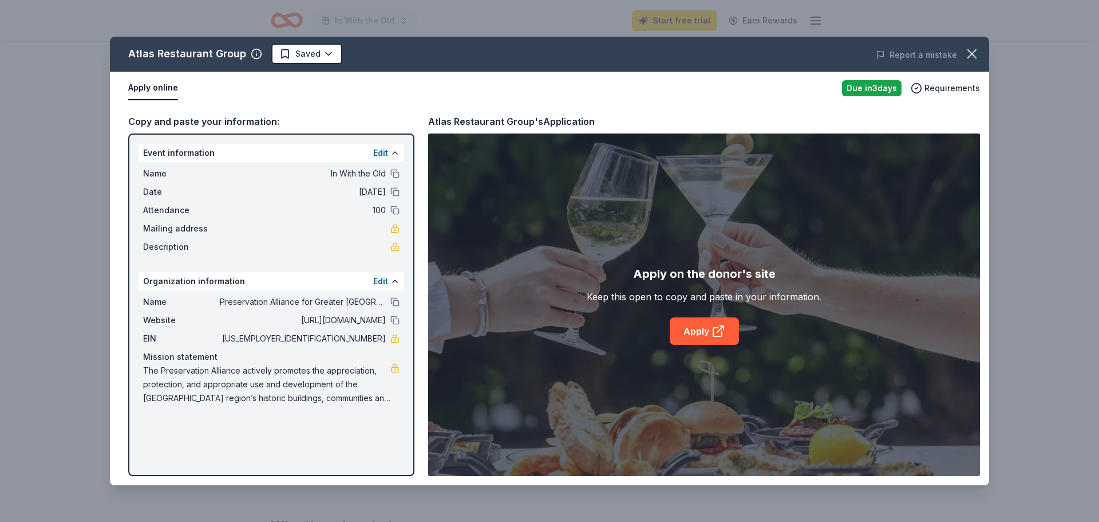
click at [218, 53] on div "Atlas Restaurant Group Saved Report a mistake Apply online Due in 3 days Requir…" at bounding box center [549, 261] width 879 height 448
click at [251, 57] on icon "button" at bounding box center [256, 53] width 11 height 11
click at [173, 108] on div "Copy and paste your information: Event information Edit Name In With the Old Da…" at bounding box center [549, 295] width 879 height 380
click at [333, 262] on div "Event information Edit Name In With the Old Date 11/11/25 Attendance 100 Mailin…" at bounding box center [271, 304] width 286 height 342
click at [340, 175] on span "In With the Old" at bounding box center [303, 174] width 166 height 14
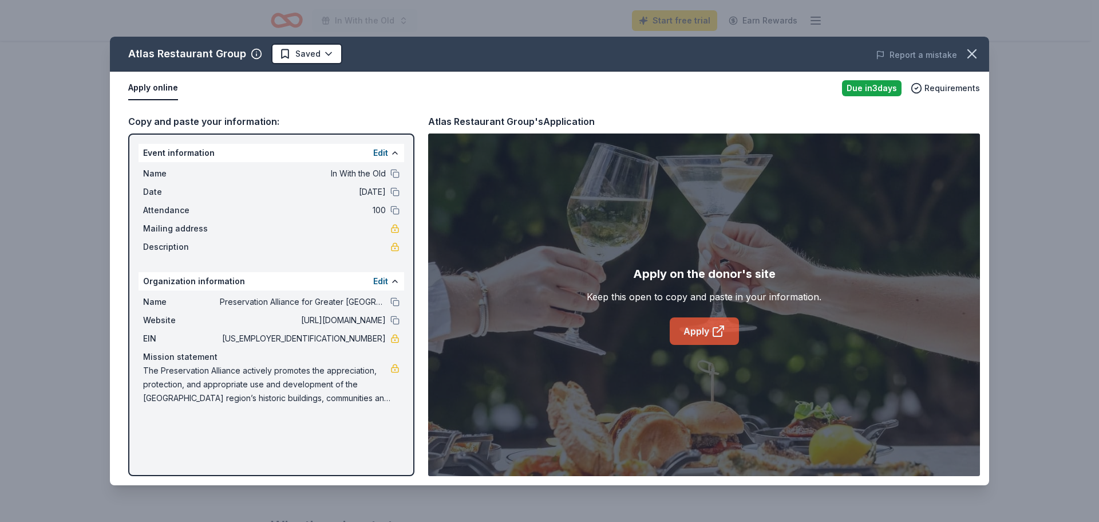
click at [720, 323] on link "Apply" at bounding box center [704, 330] width 69 height 27
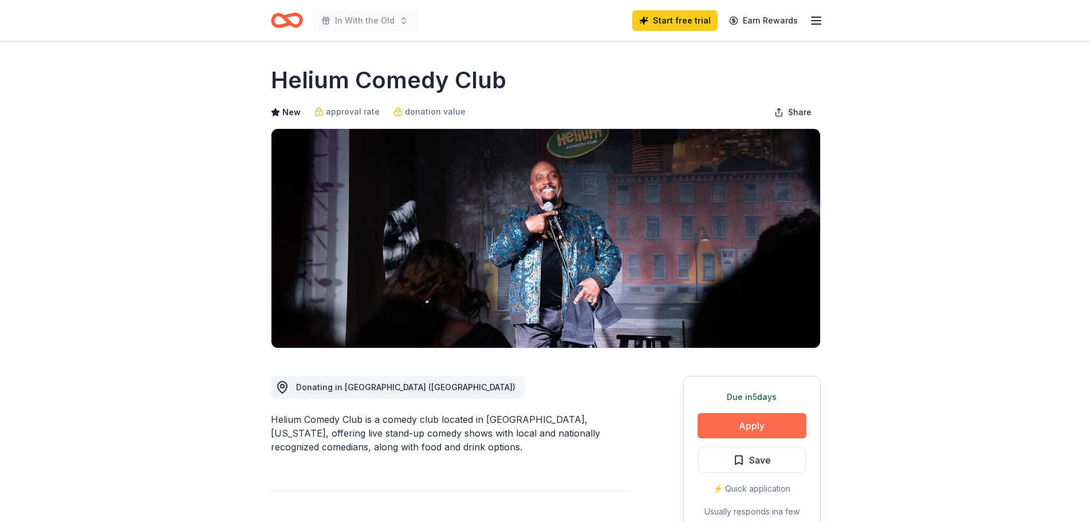
click at [788, 428] on button "Apply" at bounding box center [751, 425] width 109 height 25
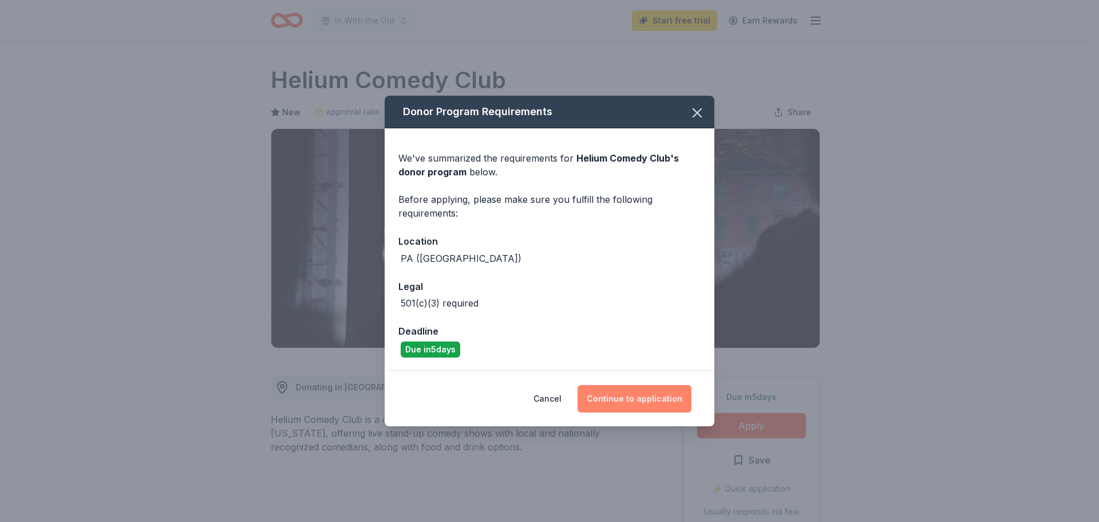
click at [638, 395] on button "Continue to application" at bounding box center [635, 398] width 114 height 27
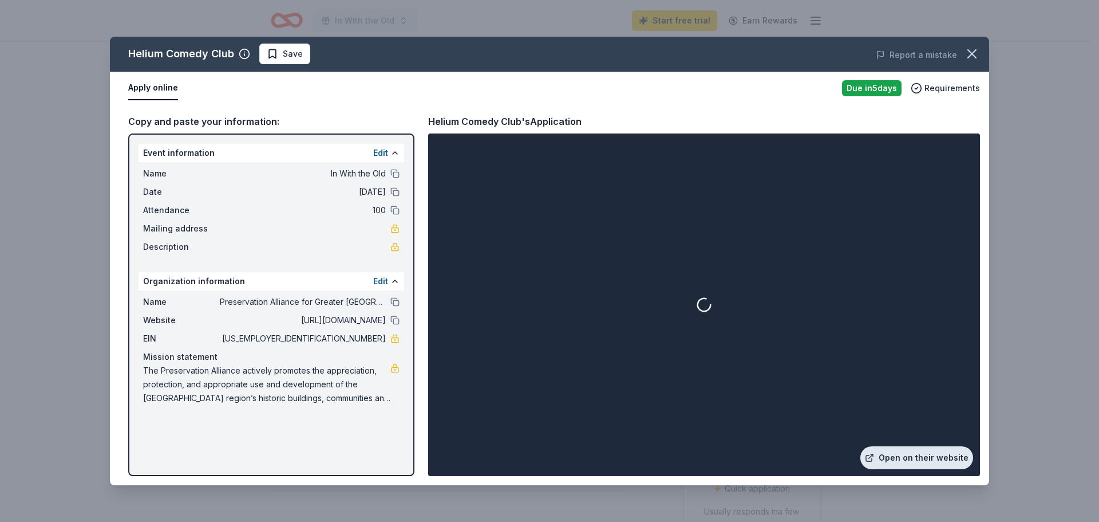
click at [893, 462] on link "Open on their website" at bounding box center [917, 457] width 113 height 23
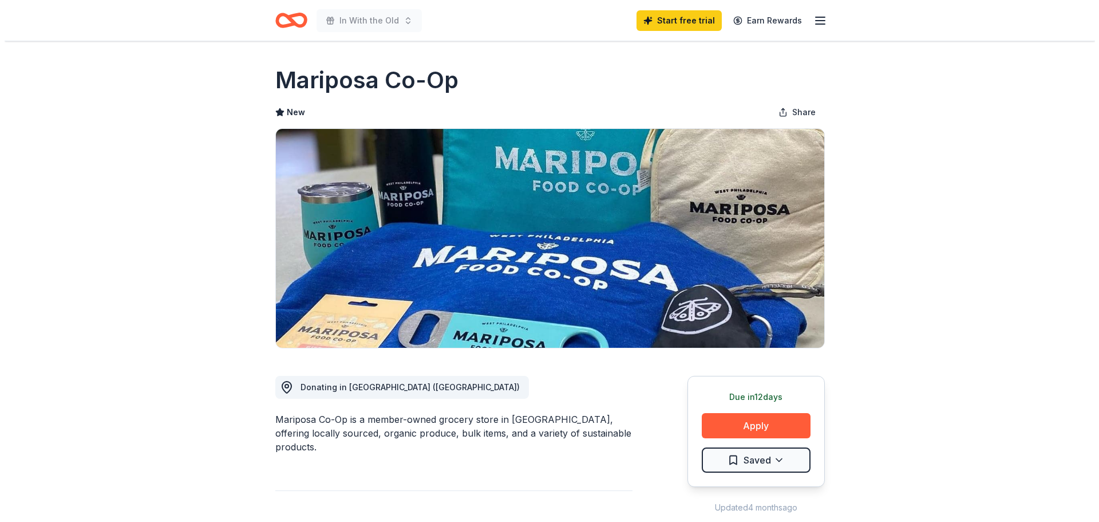
scroll to position [115, 0]
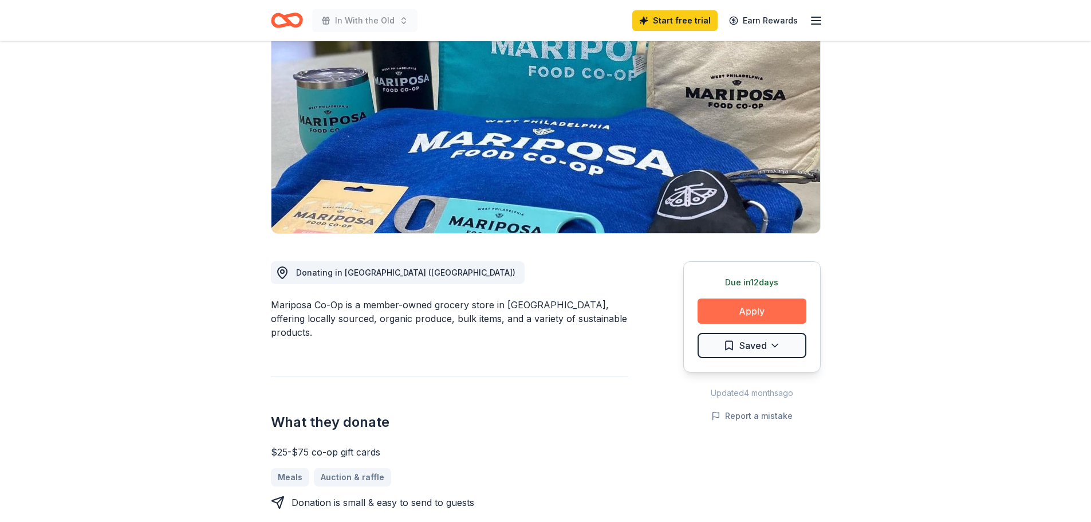
click at [755, 309] on button "Apply" at bounding box center [751, 310] width 109 height 25
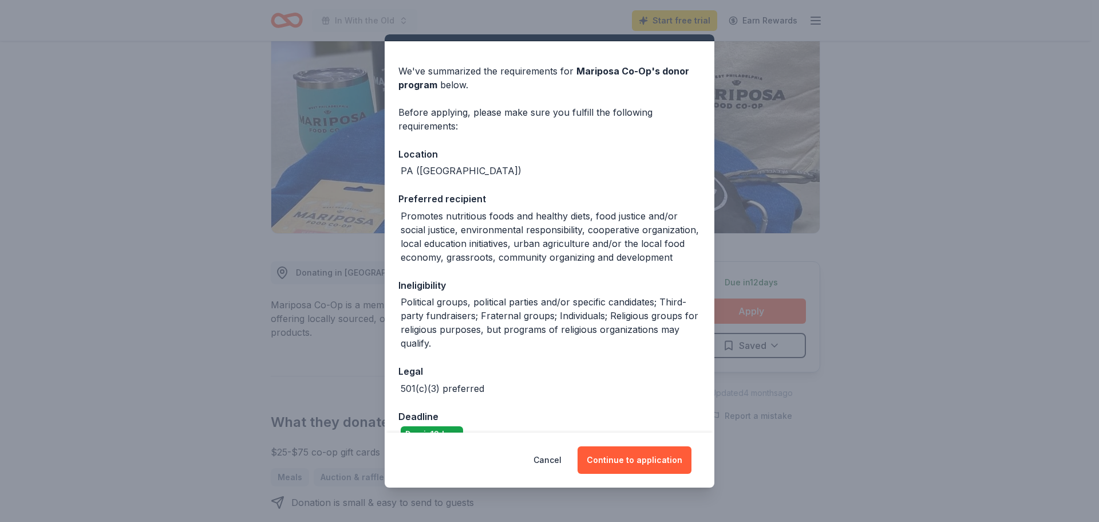
scroll to position [63, 0]
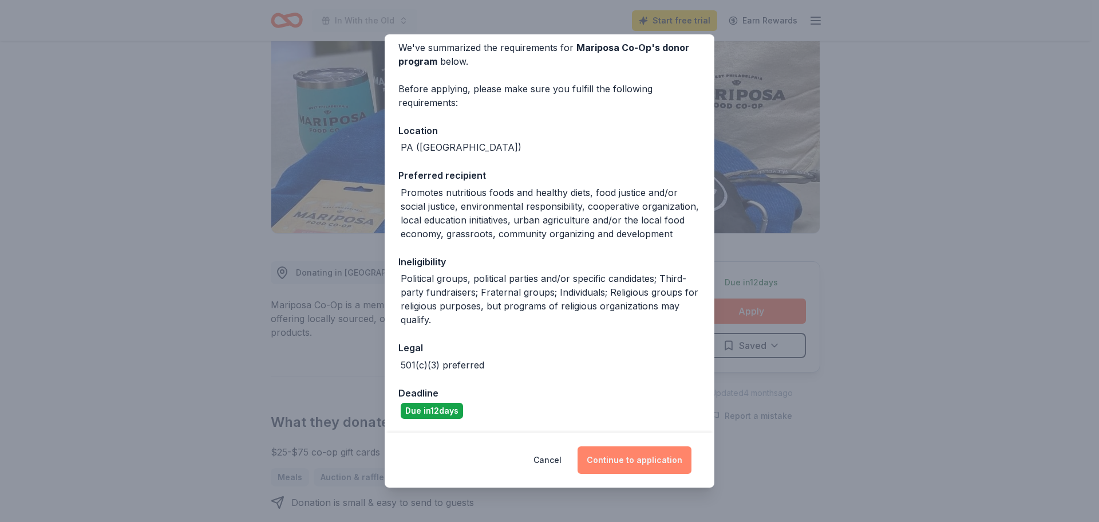
click at [610, 461] on button "Continue to application" at bounding box center [635, 459] width 114 height 27
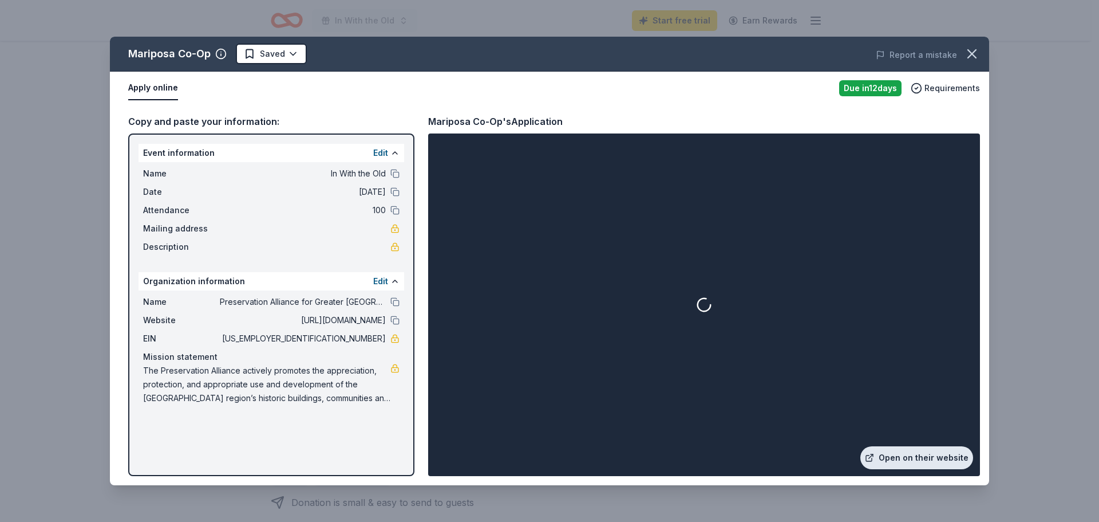
click at [909, 465] on link "Open on their website" at bounding box center [917, 457] width 113 height 23
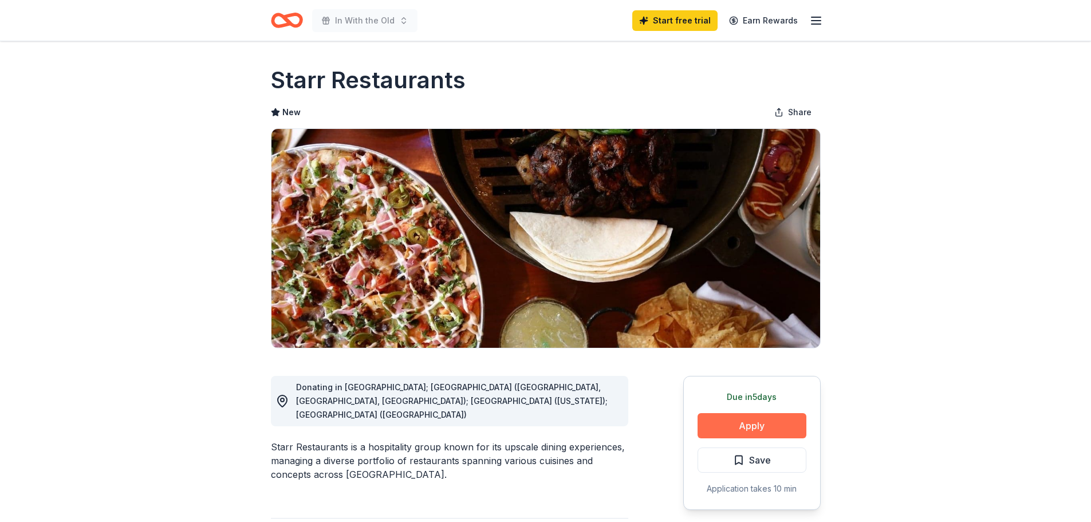
click at [771, 434] on button "Apply" at bounding box center [751, 425] width 109 height 25
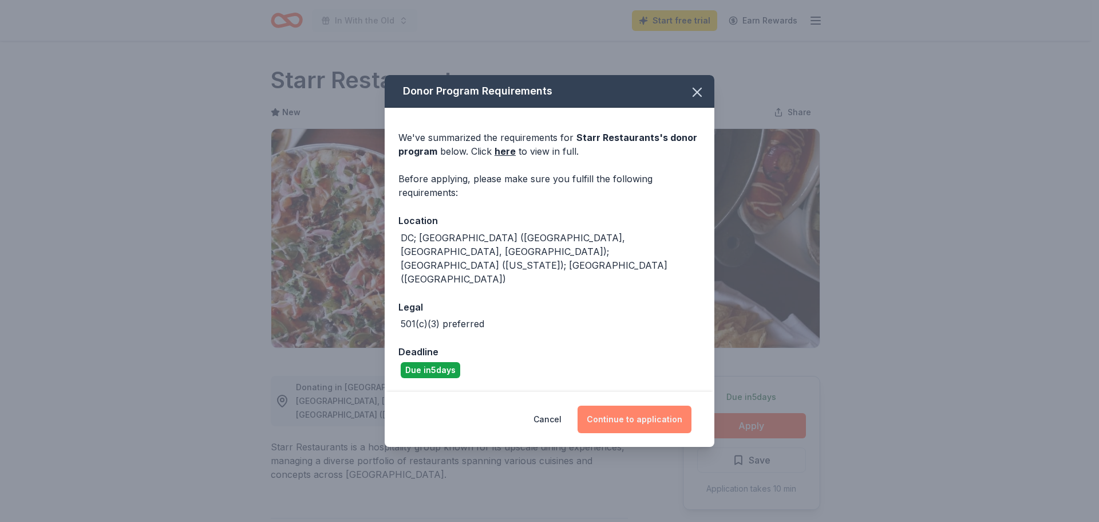
click at [665, 406] on button "Continue to application" at bounding box center [635, 418] width 114 height 27
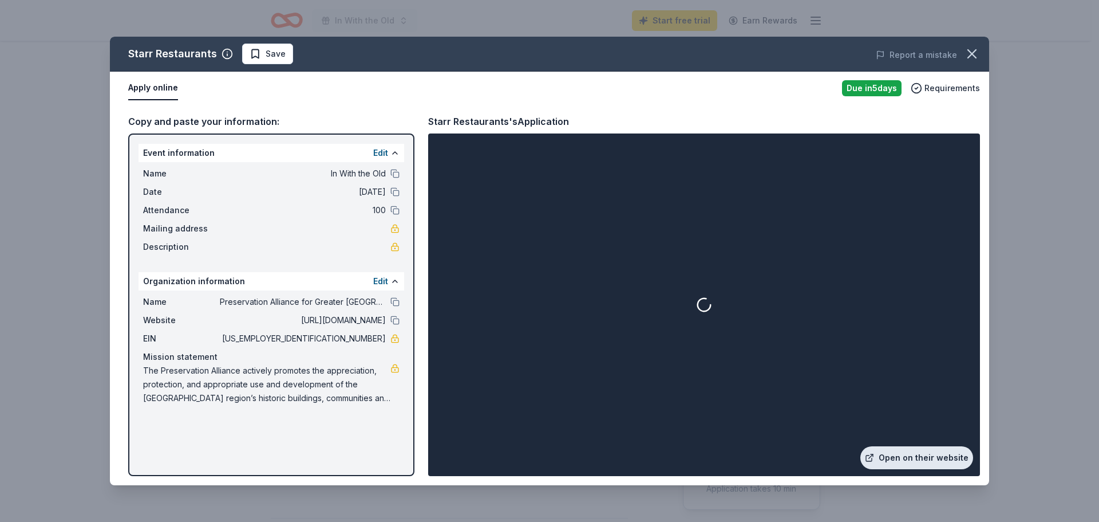
click at [924, 461] on link "Open on their website" at bounding box center [917, 457] width 113 height 23
